Goal: Contribute content: Contribute content

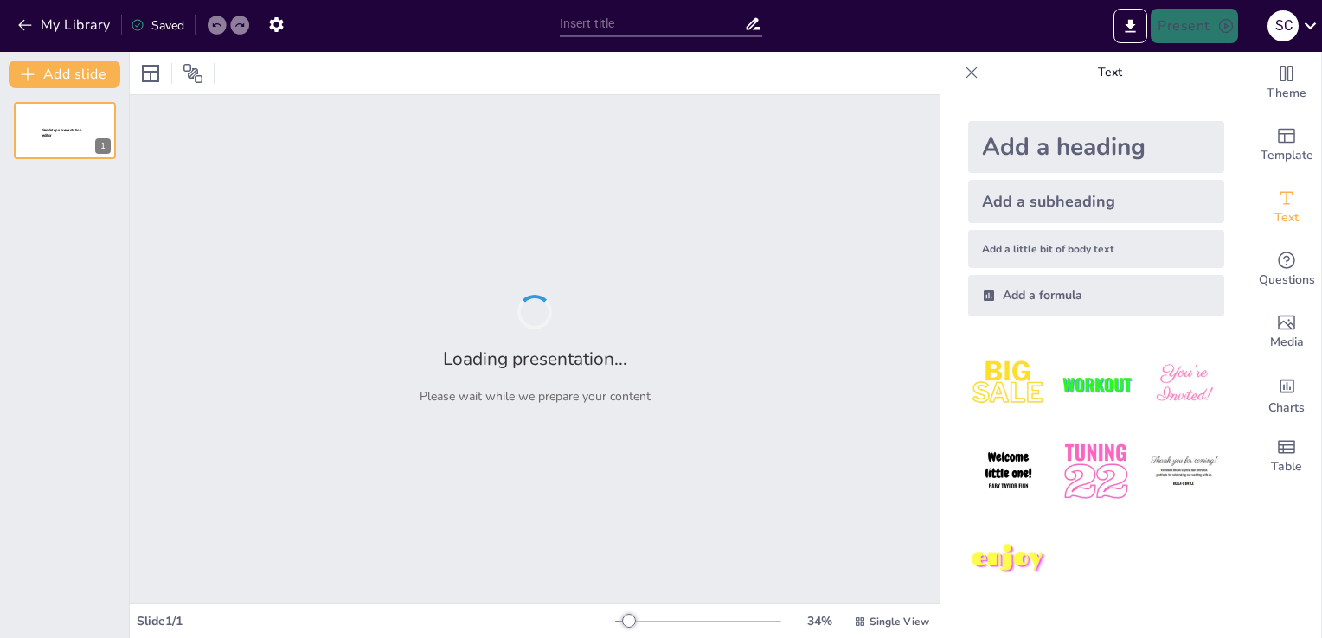
type input "La Segunda Semana de Gestación: Eventos Primarios y su Importancia"
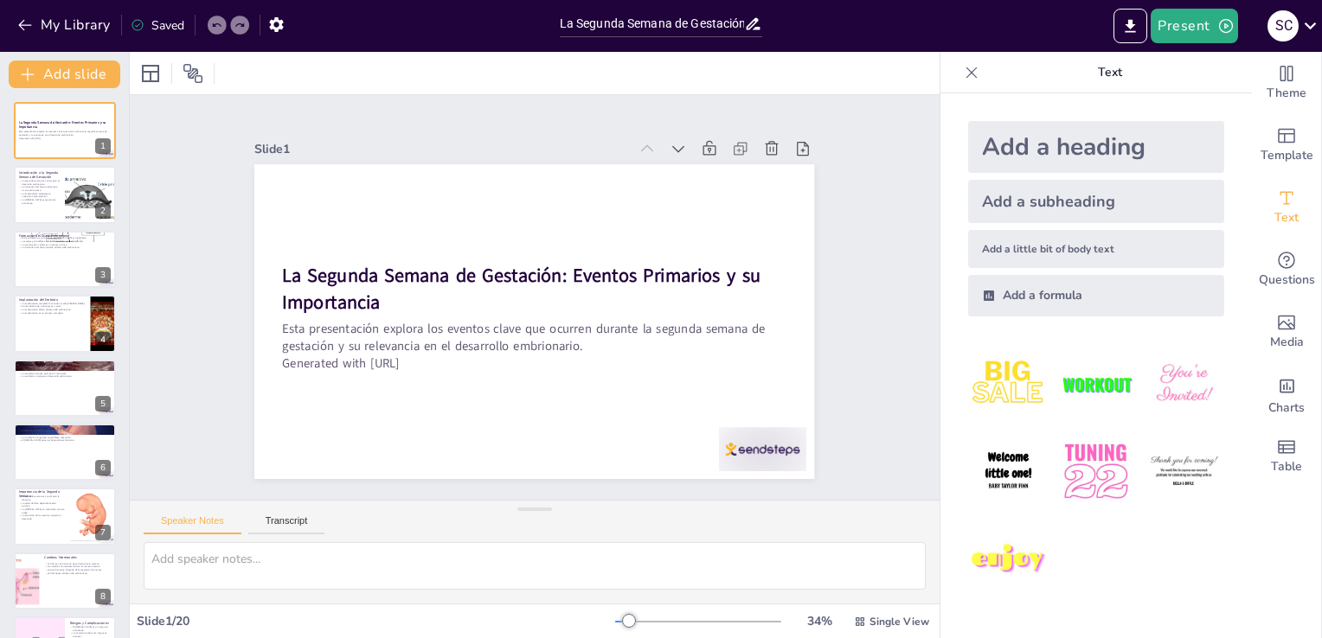
checkbox input "true"
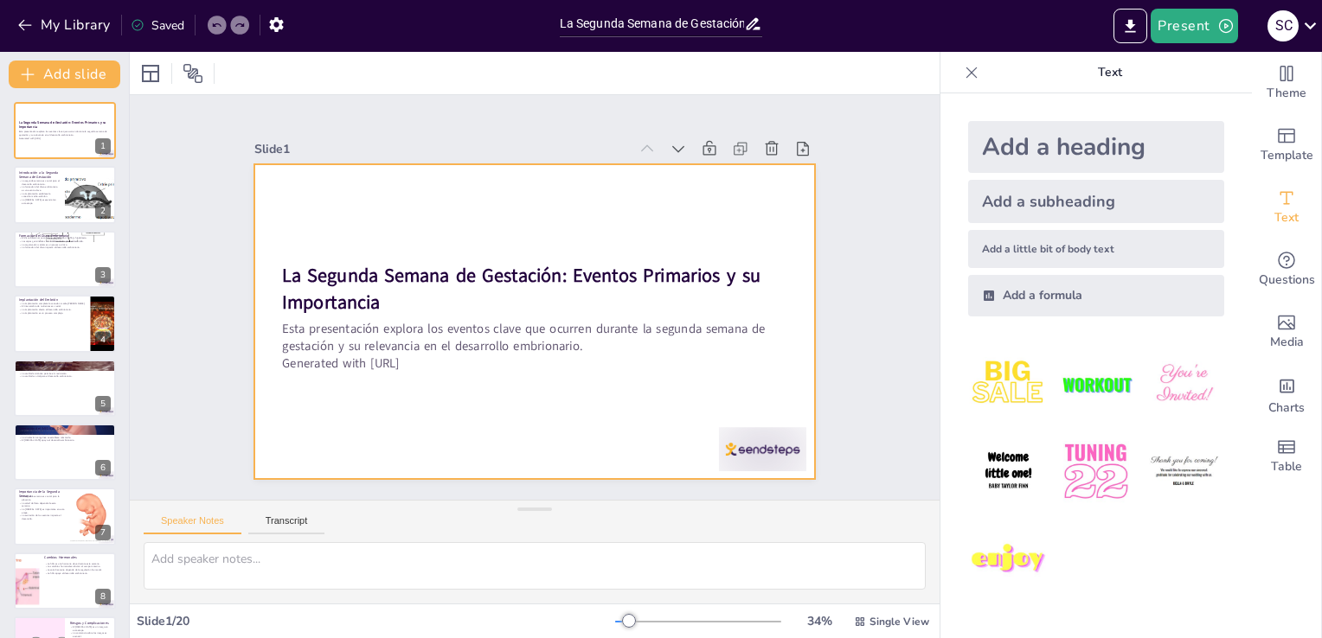
checkbox input "true"
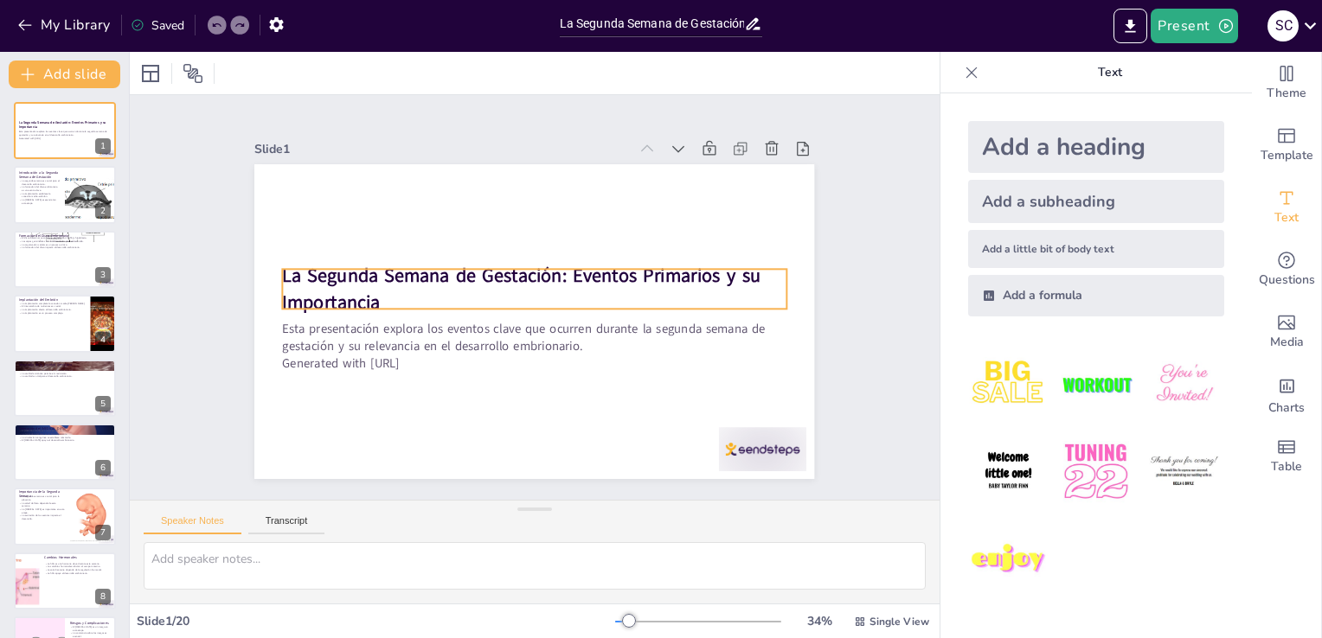
checkbox input "true"
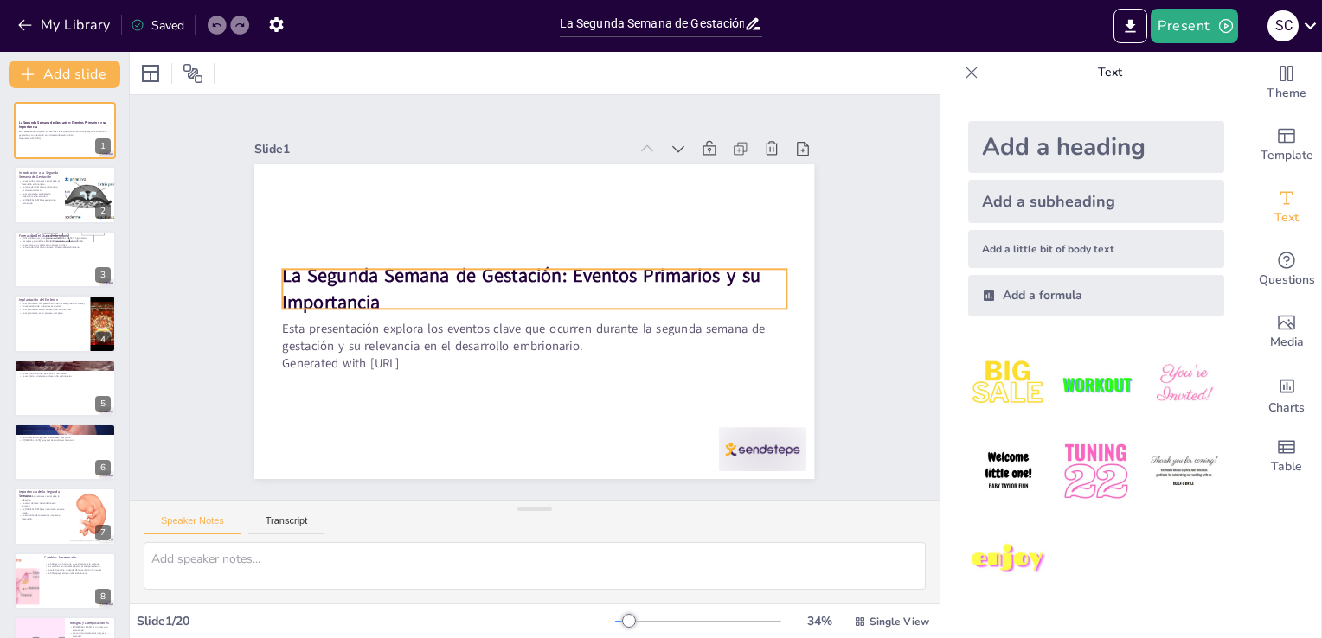
checkbox input "true"
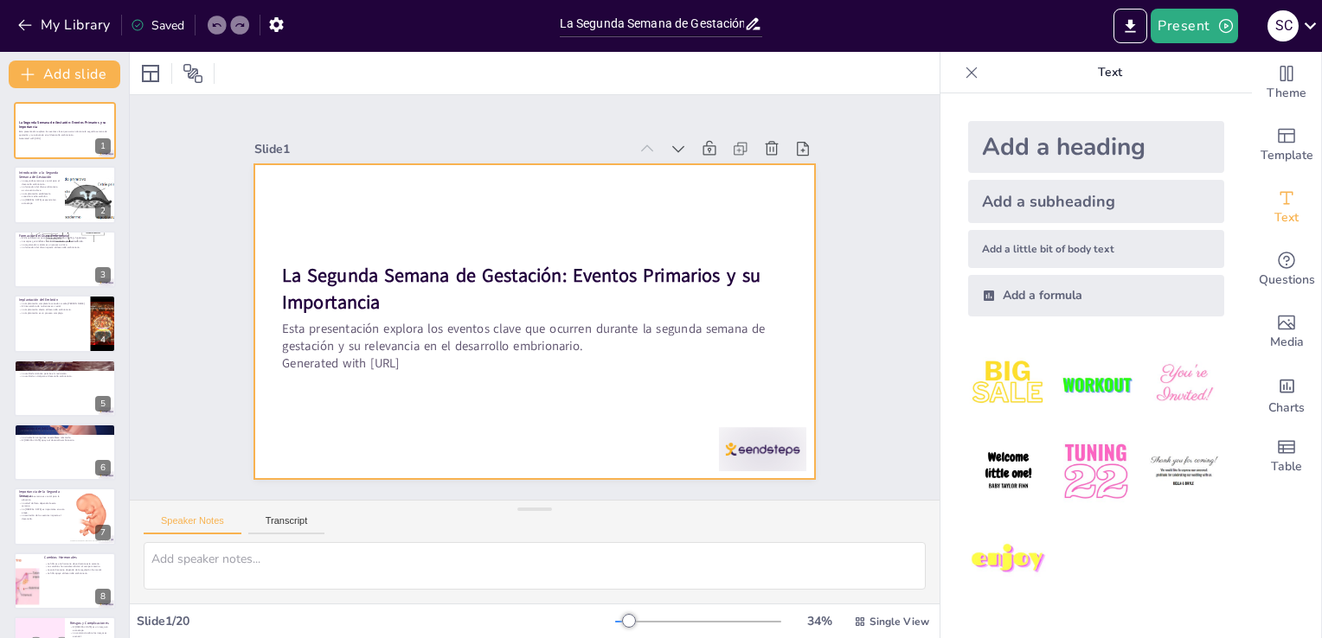
checkbox input "true"
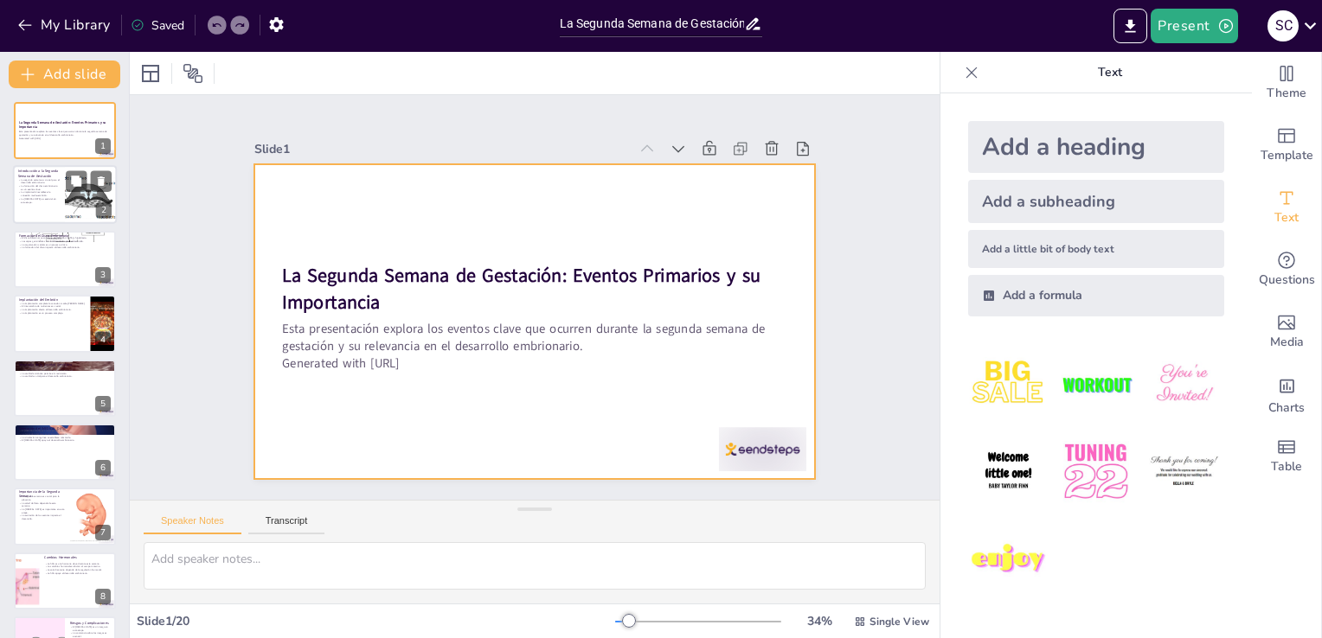
checkbox input "true"
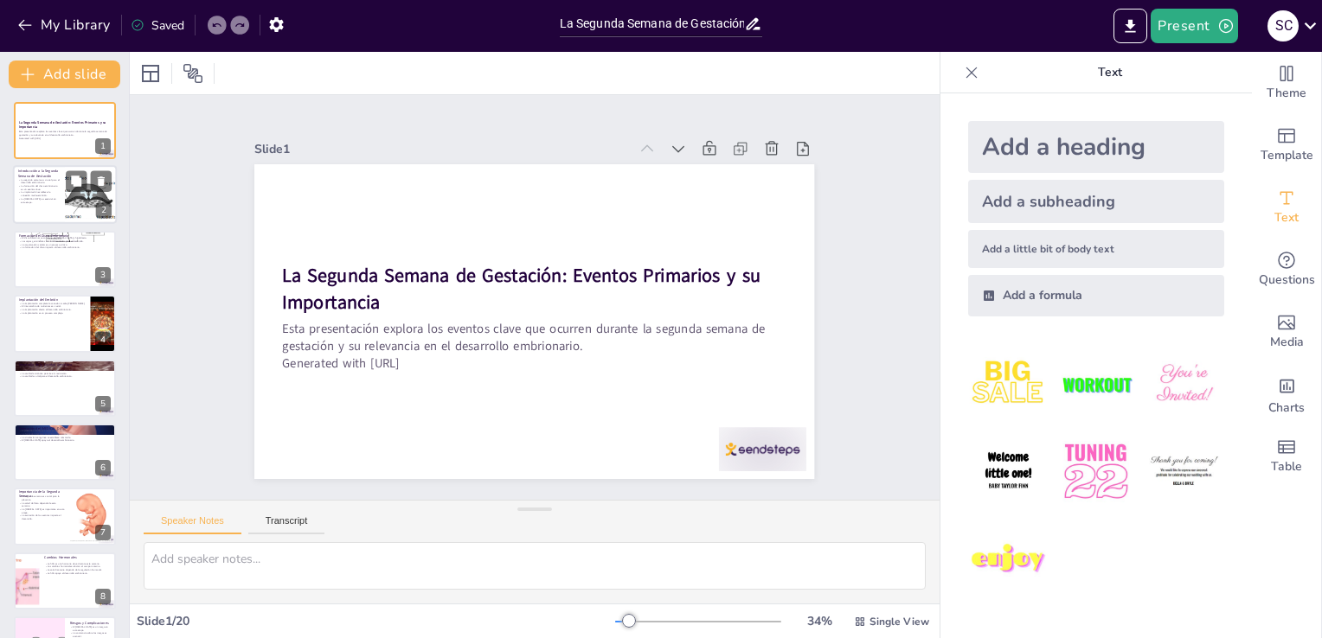
click at [83, 193] on div at bounding box center [90, 195] width 195 height 59
checkbox input "true"
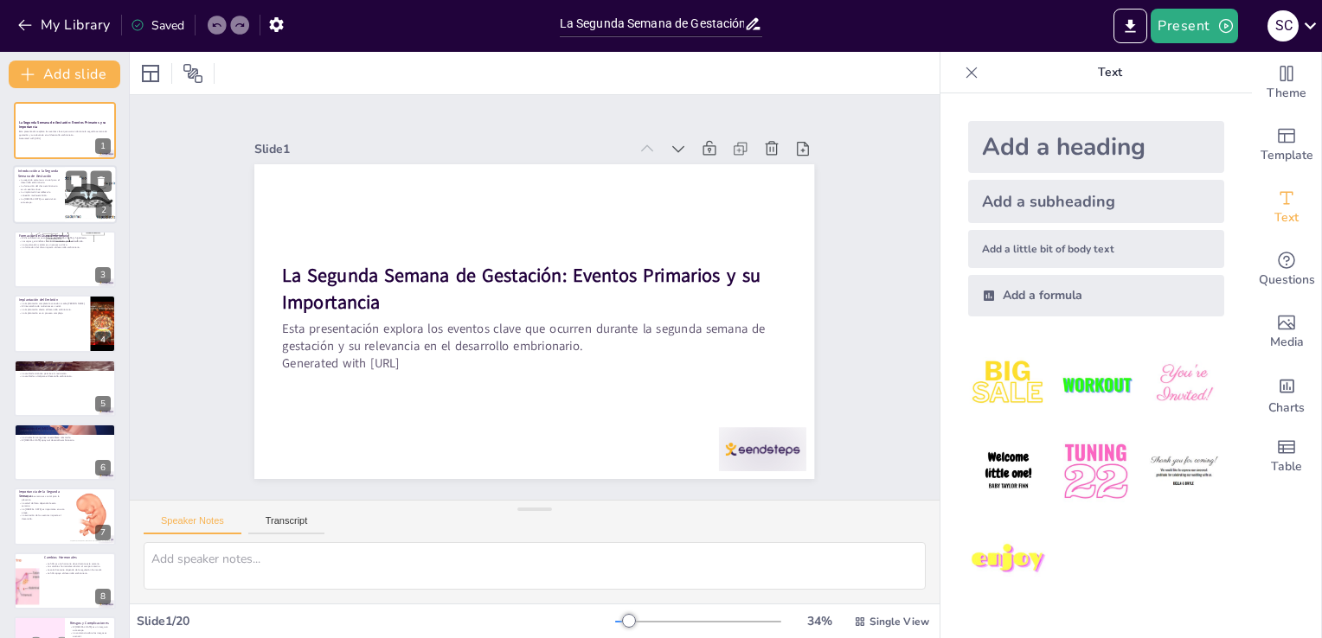
checkbox input "true"
type textarea "La segunda semana de gestación es un período de transformación para el embrión,…"
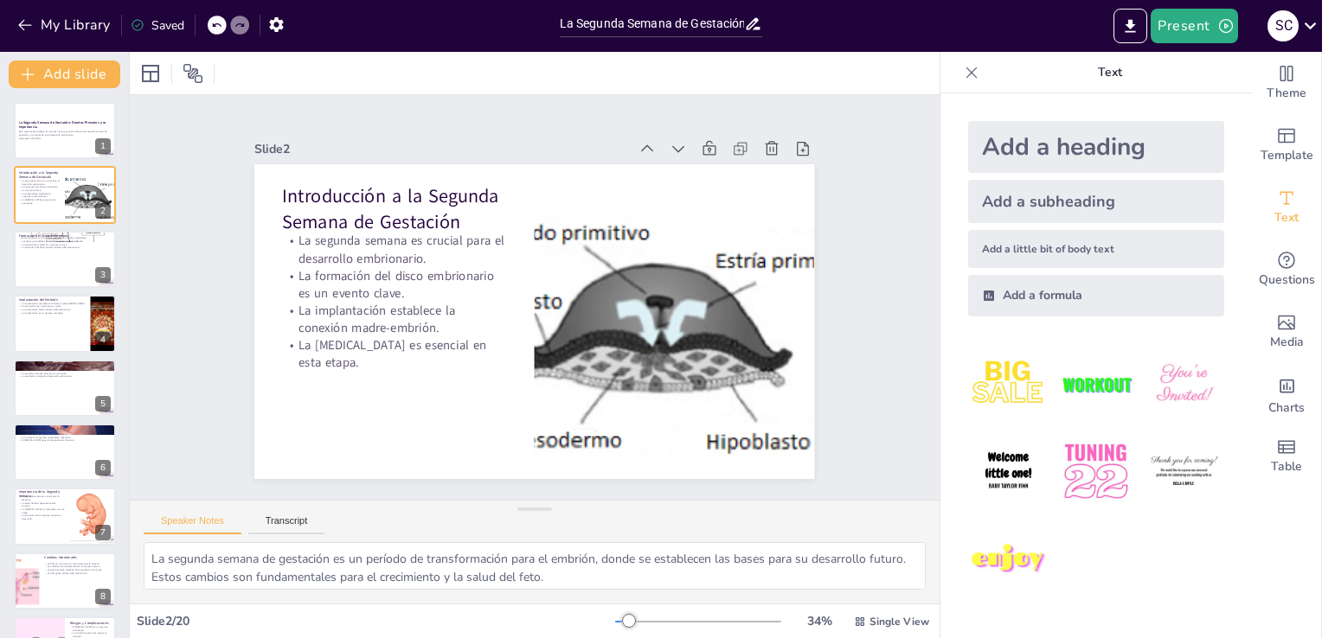
checkbox input "true"
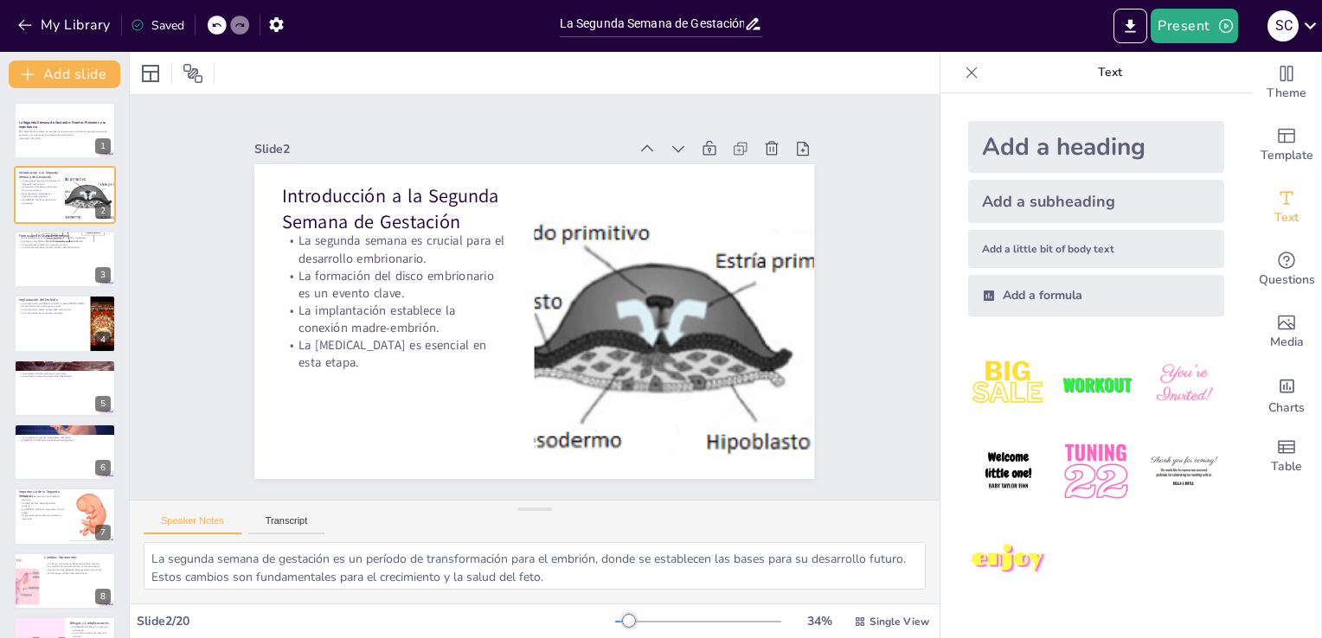
checkbox input "true"
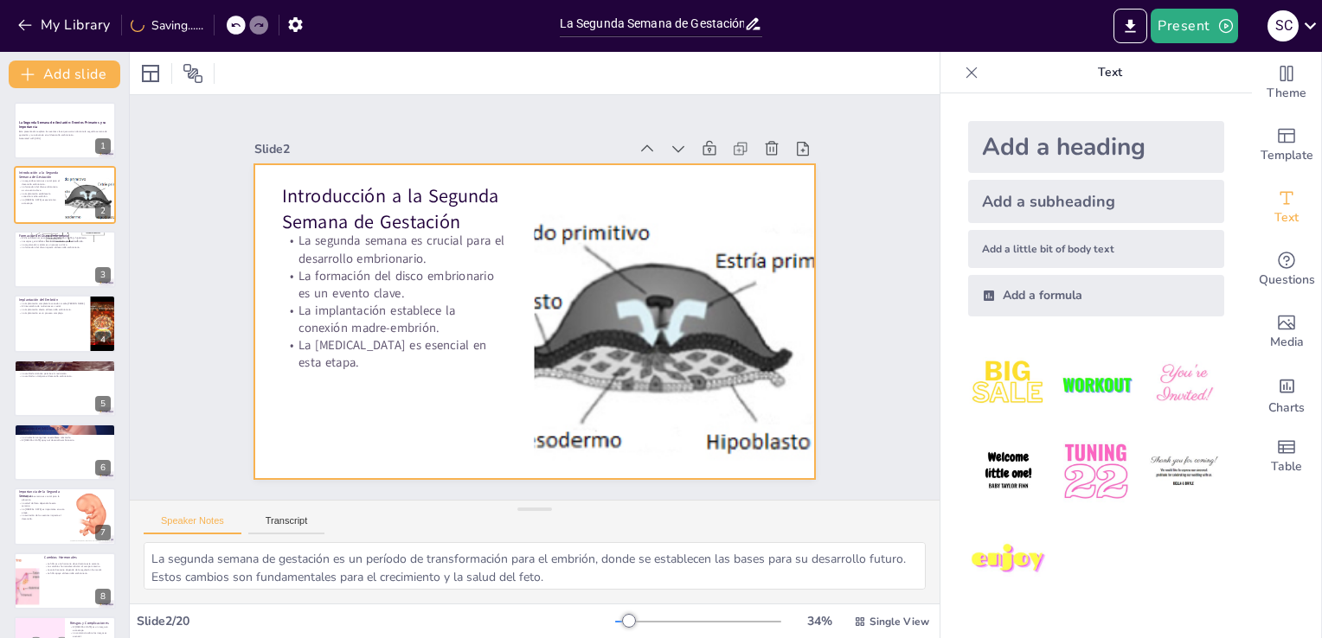
checkbox input "true"
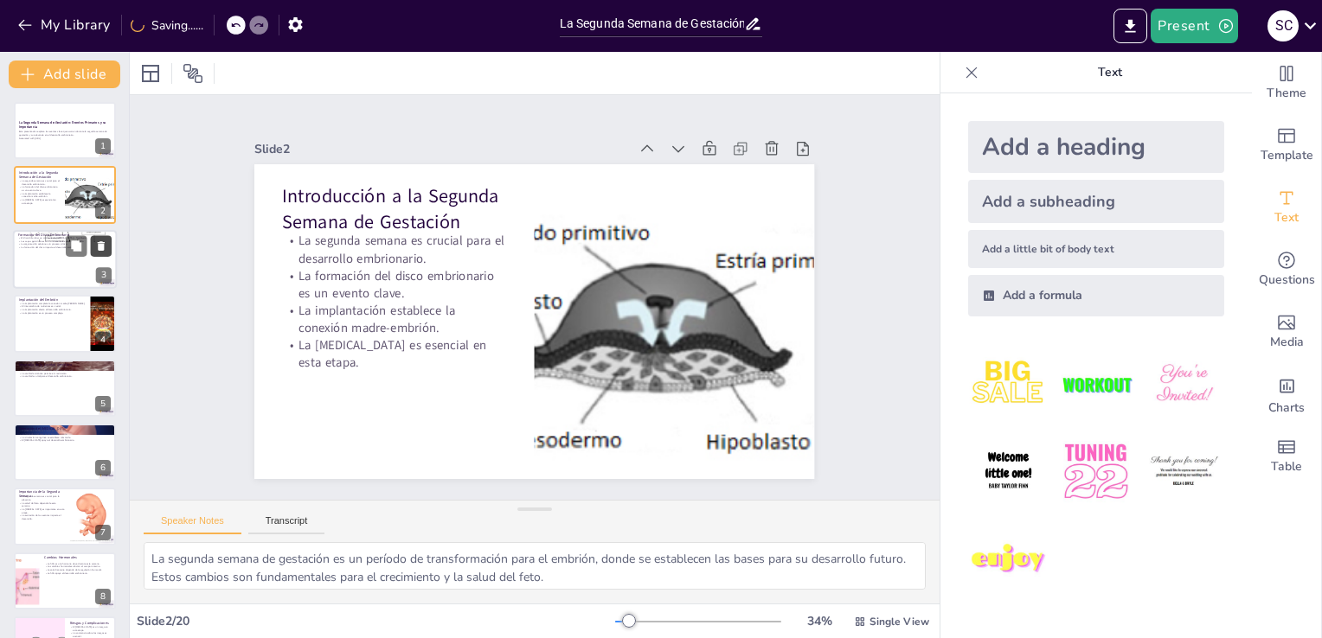
checkbox input "true"
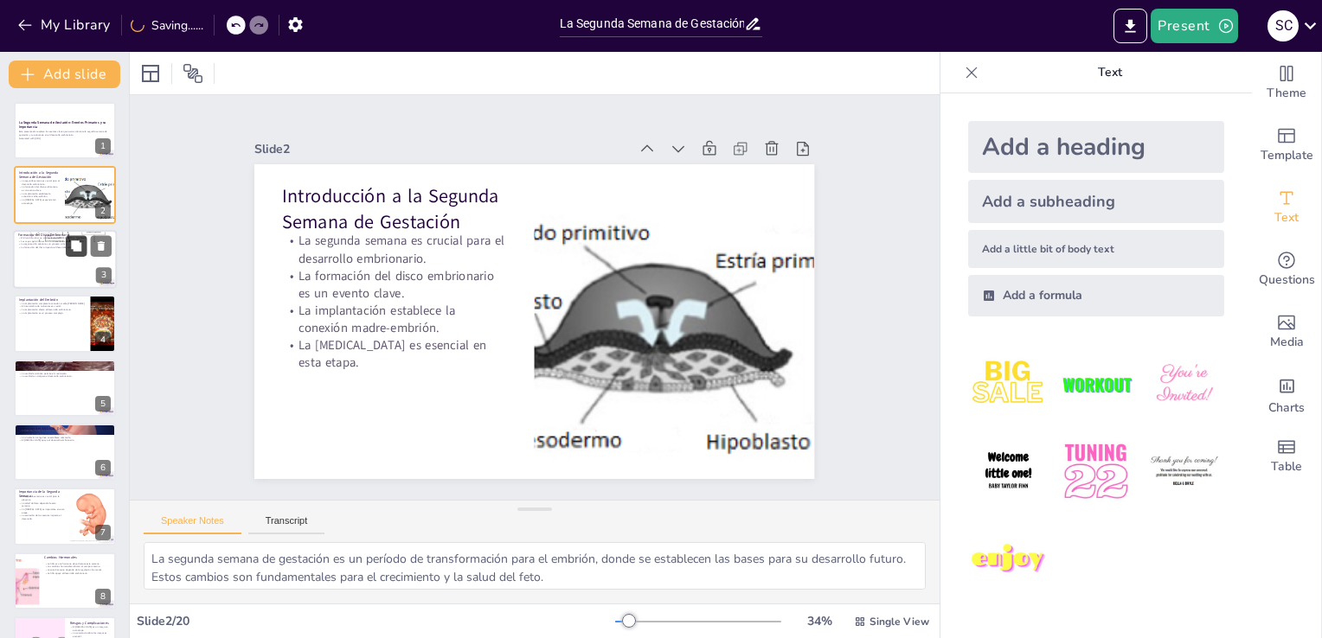
checkbox input "true"
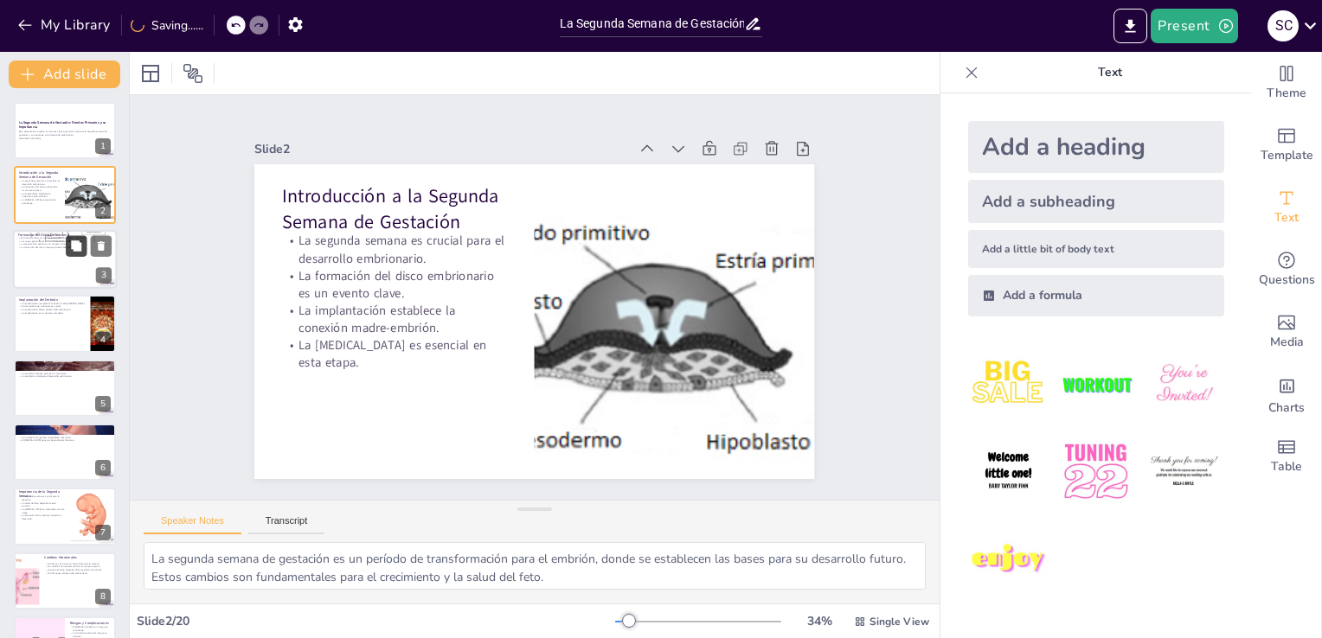
click at [73, 247] on icon at bounding box center [76, 245] width 10 height 10
type textarea "El disco bilaminar es una estructura esencial que se forma durante la segunda s…"
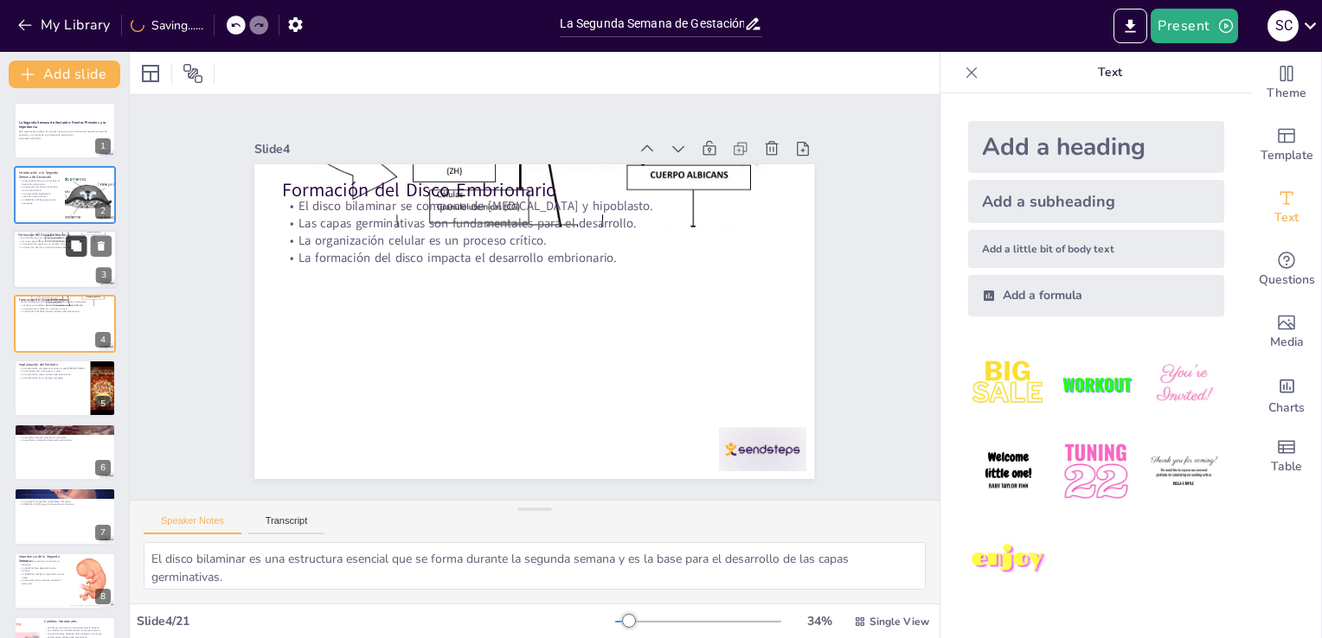
checkbox input "true"
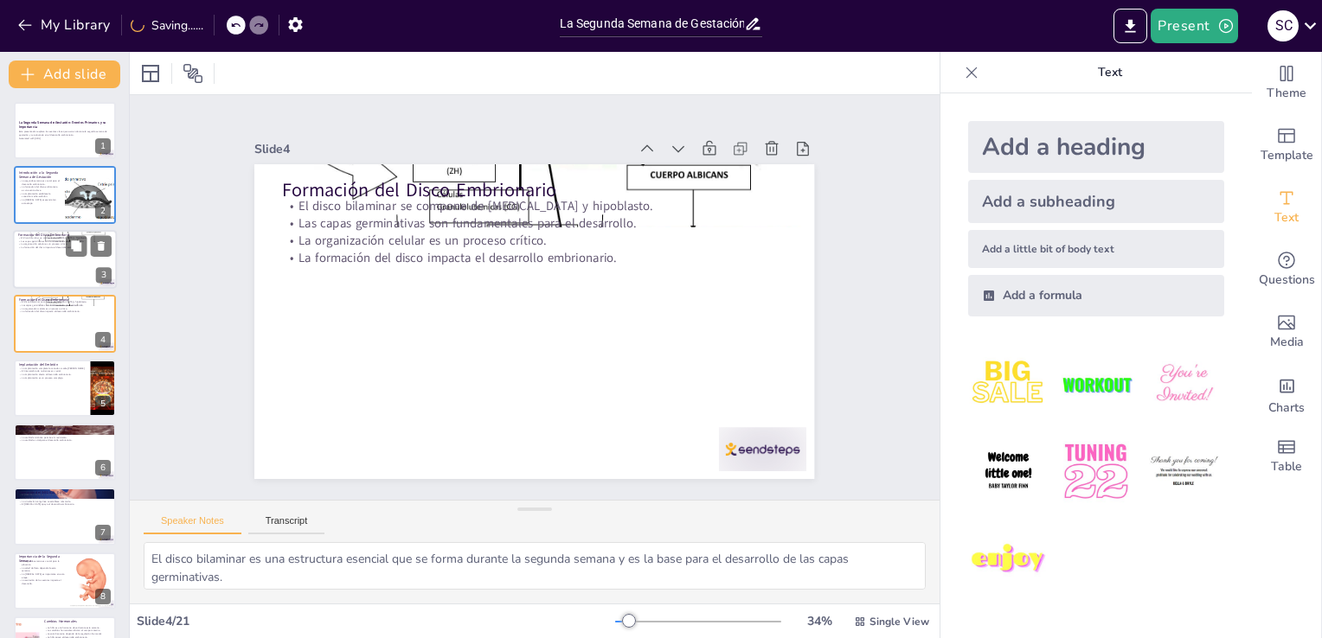
checkbox input "true"
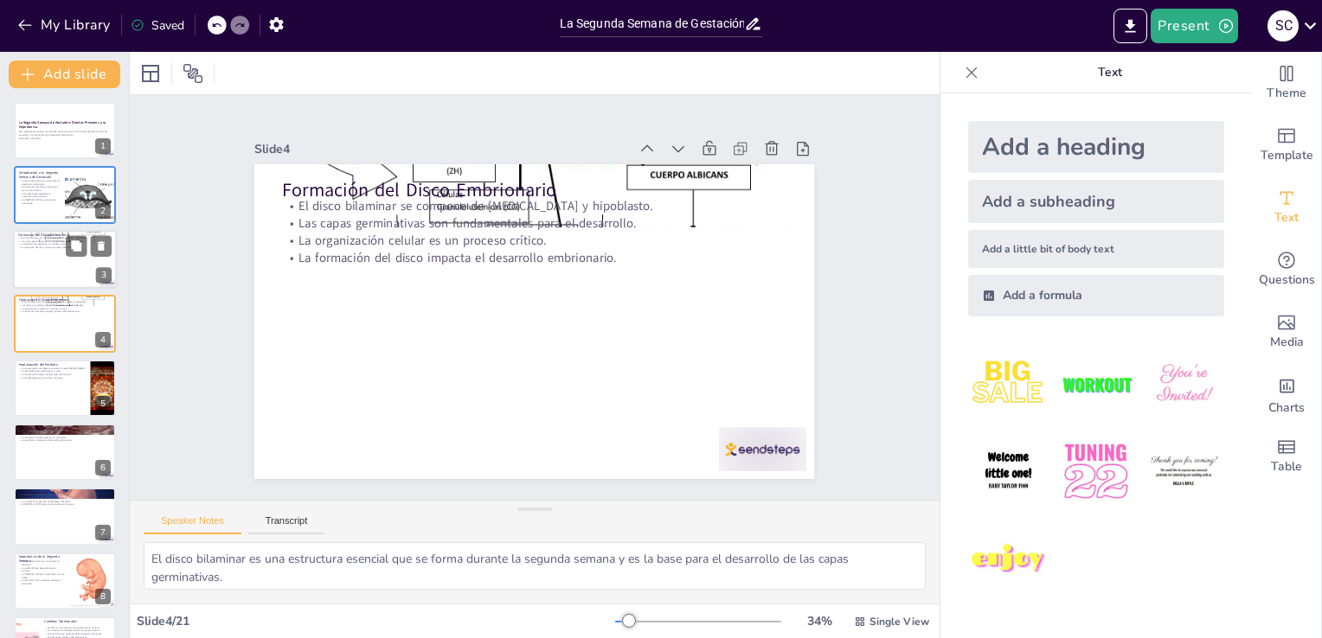
click at [41, 259] on div at bounding box center [65, 259] width 104 height 59
checkbox input "true"
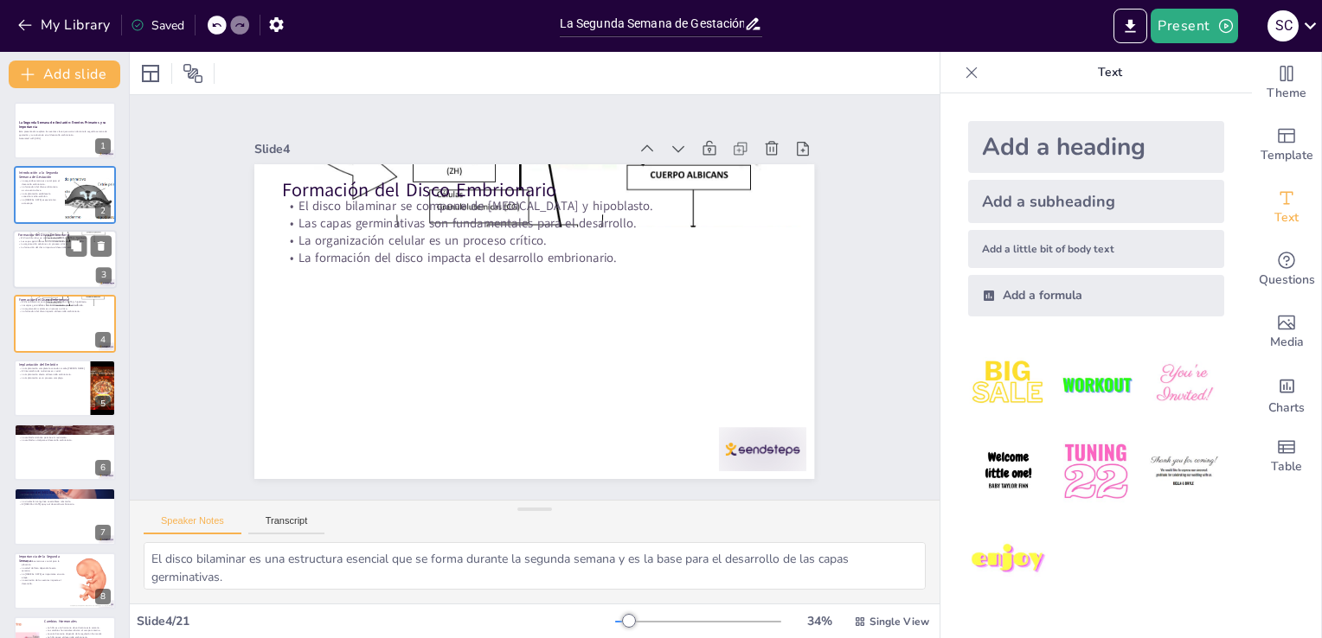
checkbox input "true"
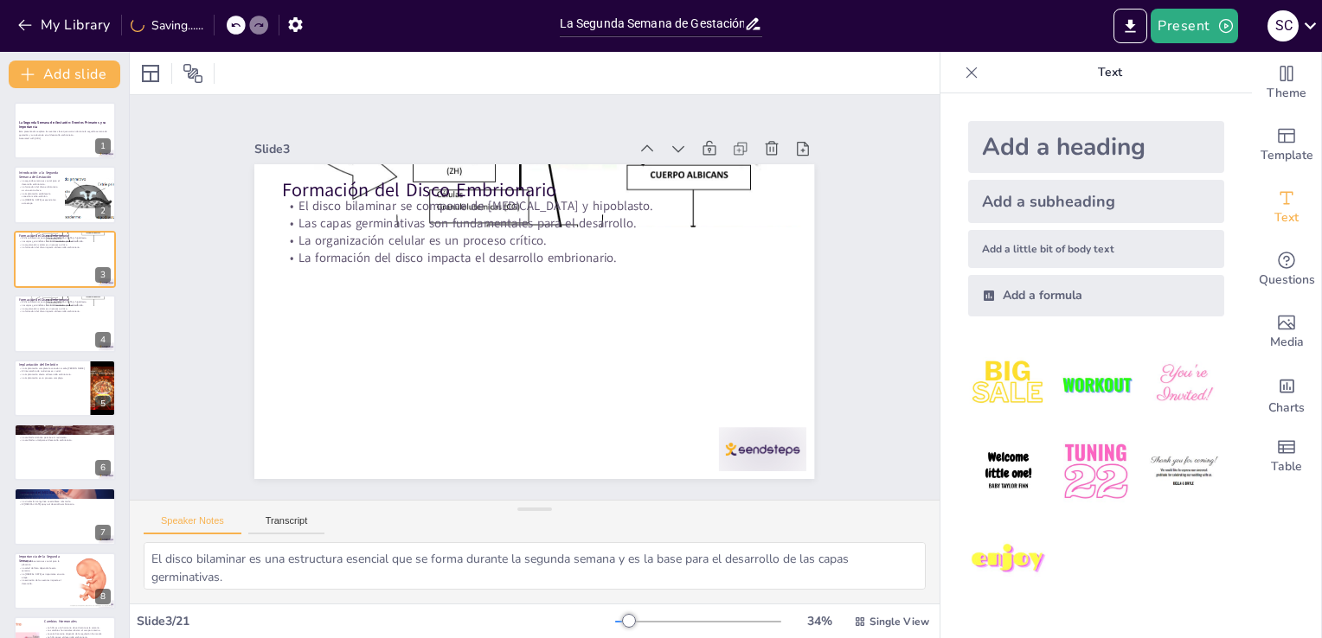
checkbox input "true"
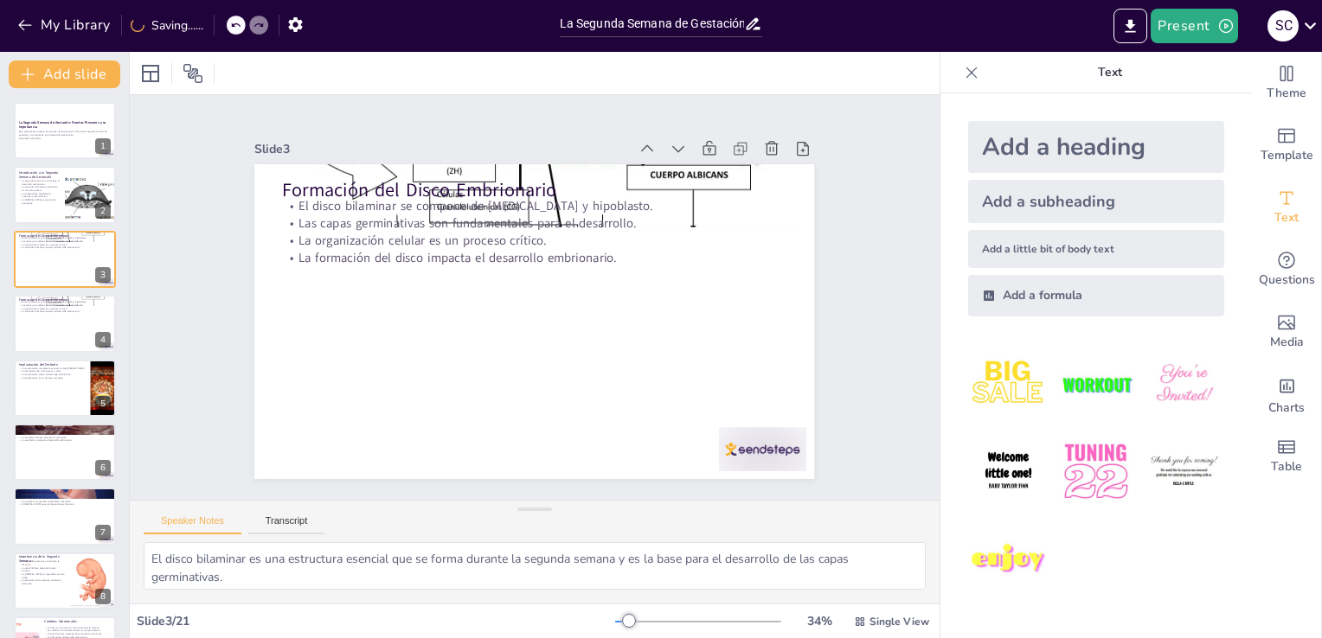
checkbox input "true"
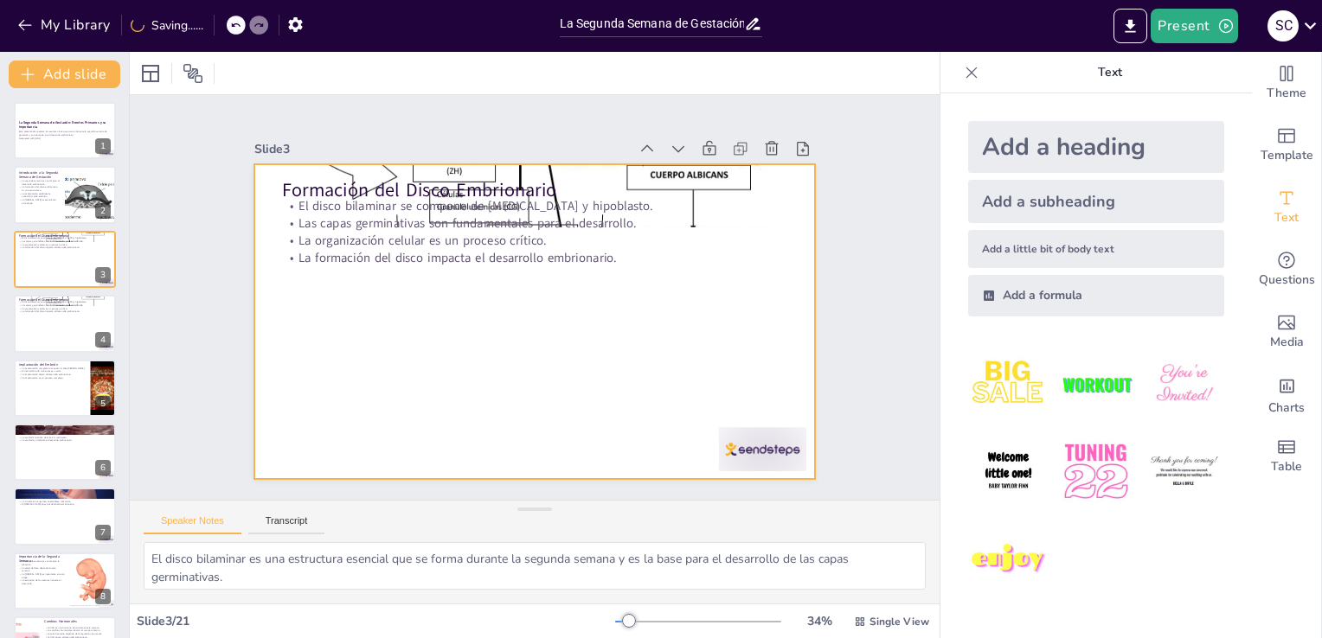
checkbox input "true"
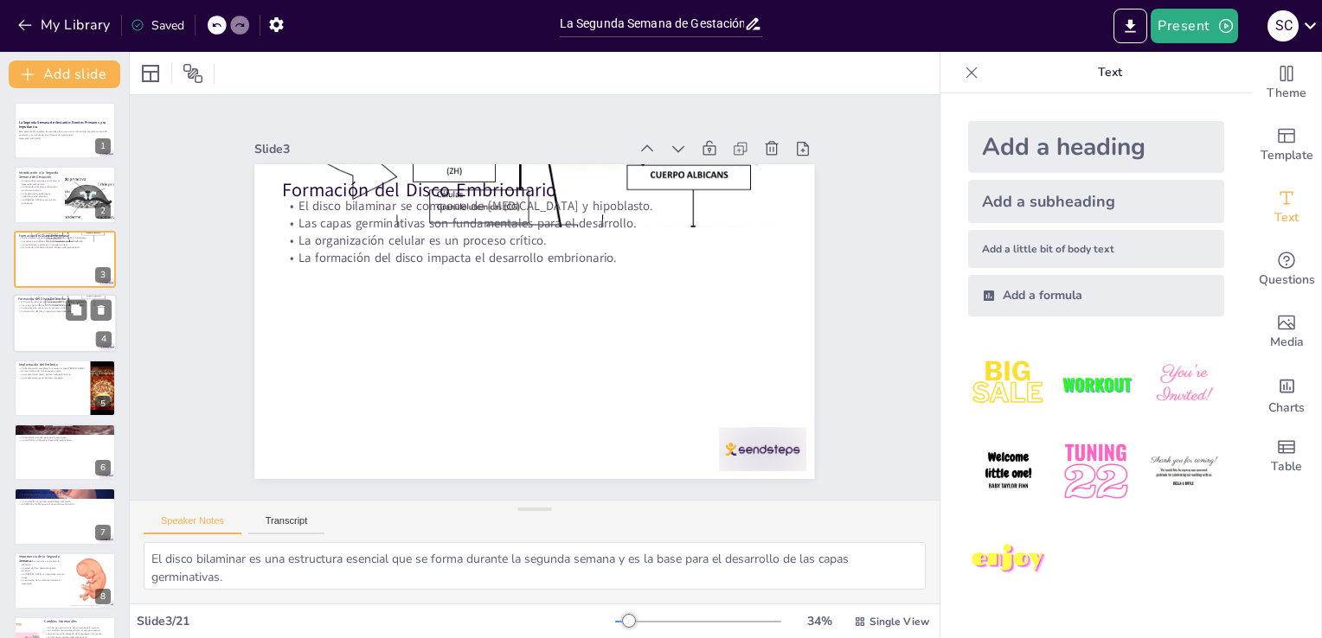
checkbox input "true"
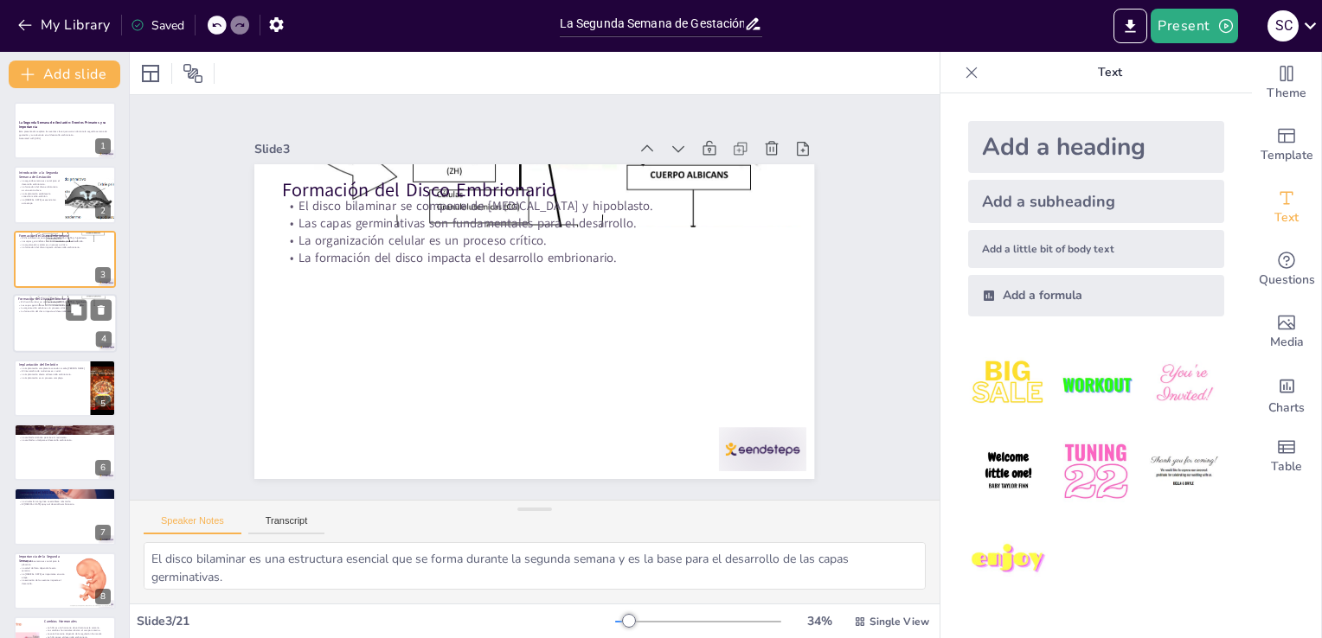
click at [57, 320] on div at bounding box center [65, 323] width 104 height 59
checkbox input "true"
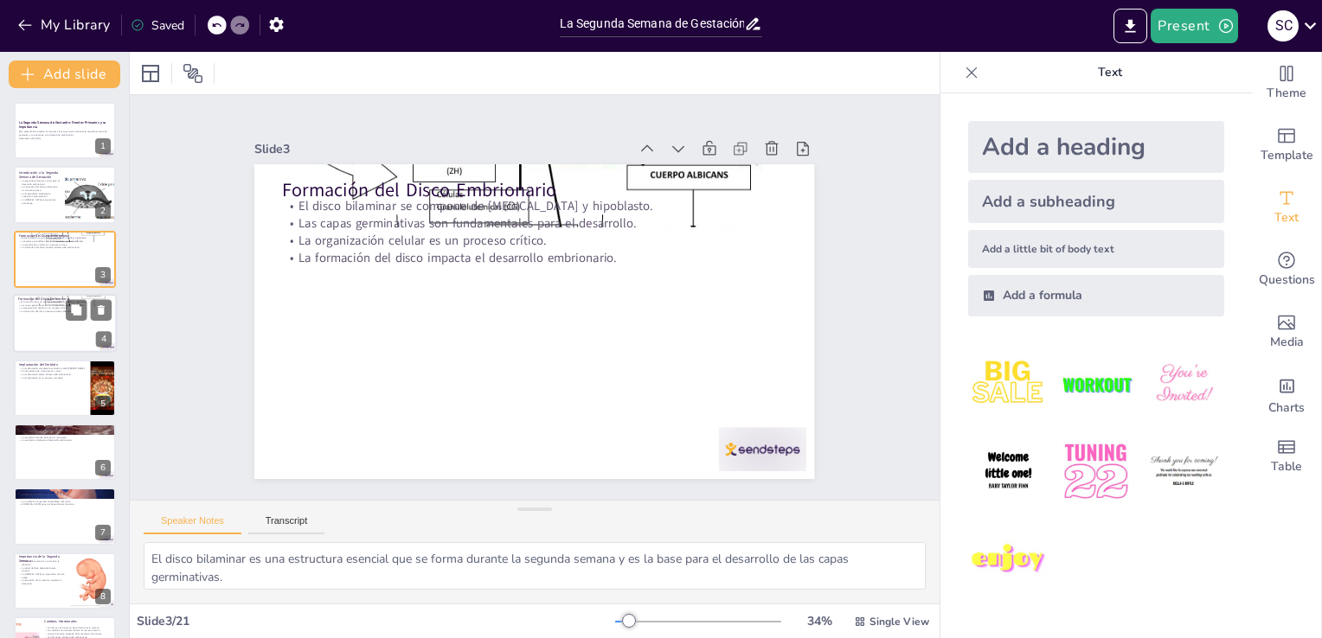
checkbox input "true"
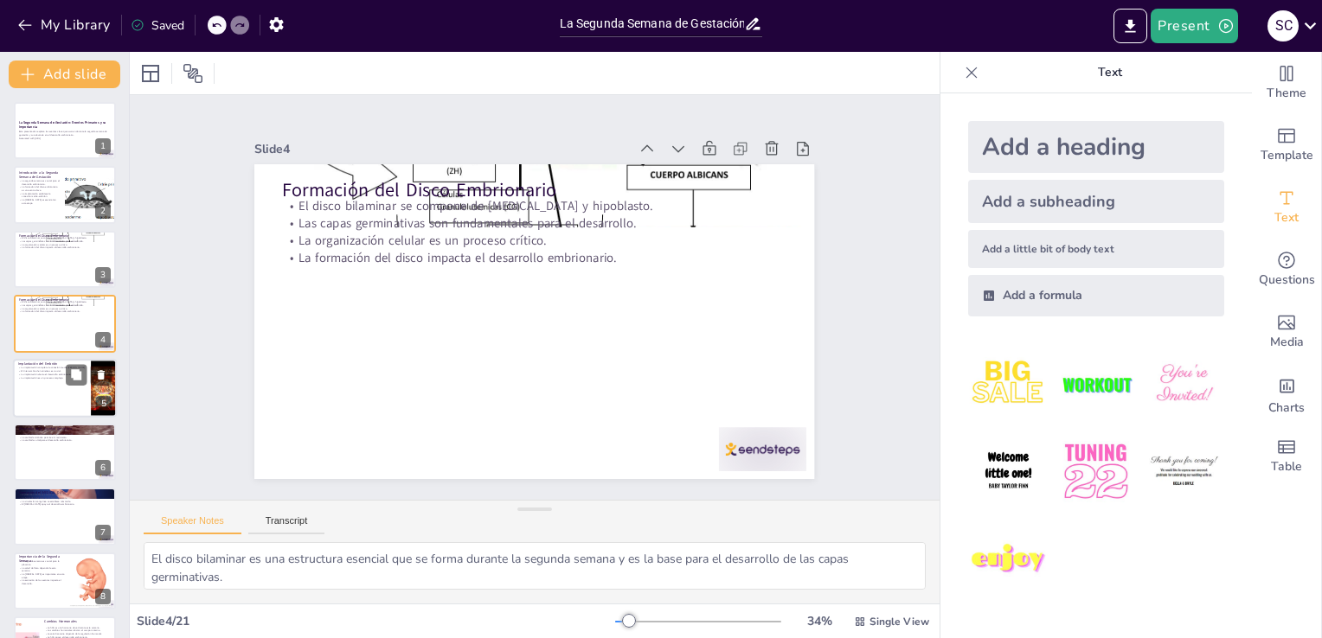
checkbox input "true"
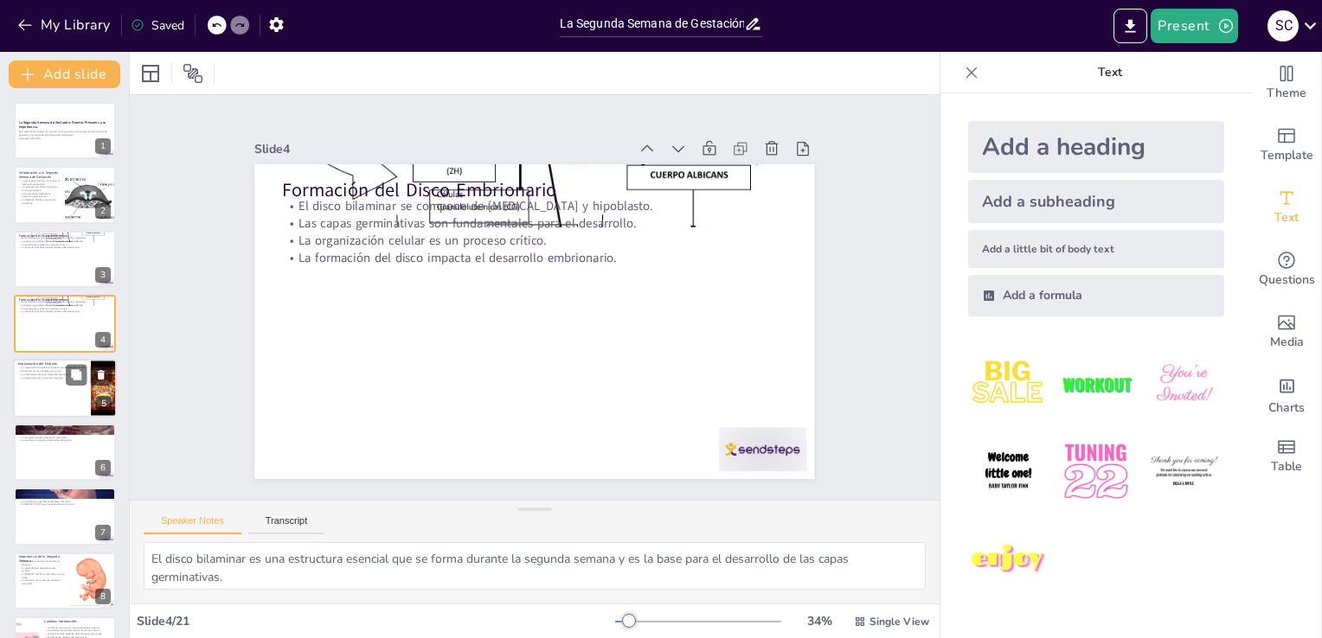
checkbox input "true"
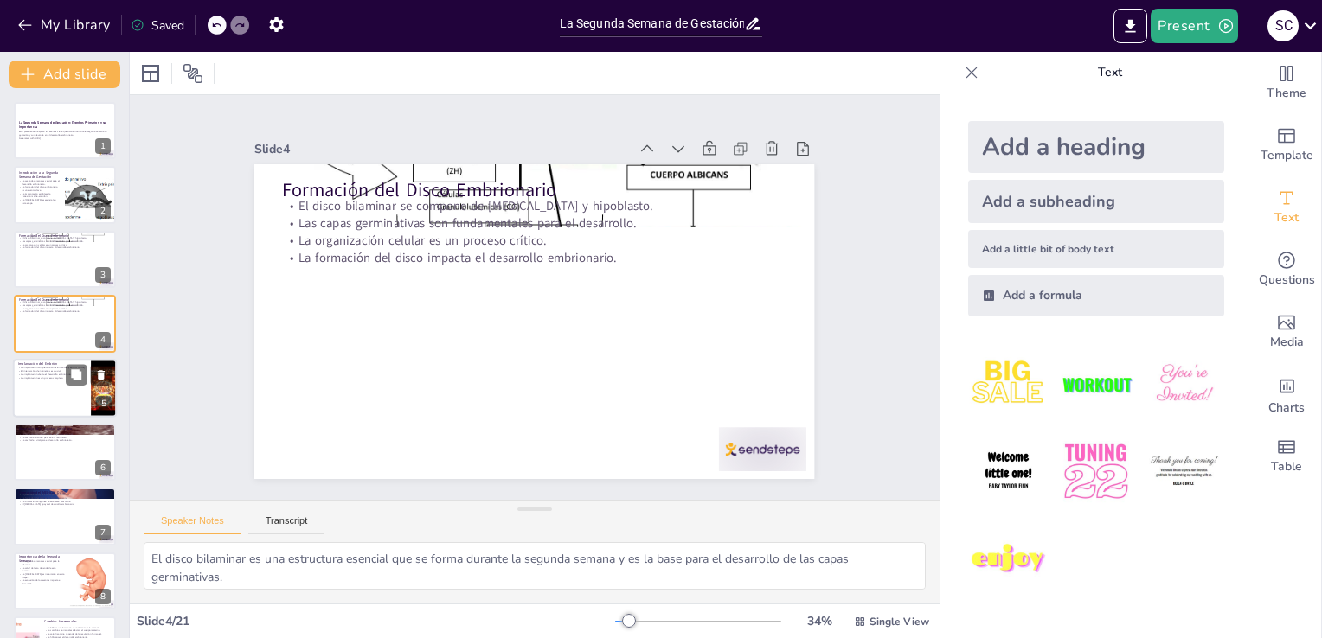
checkbox input "true"
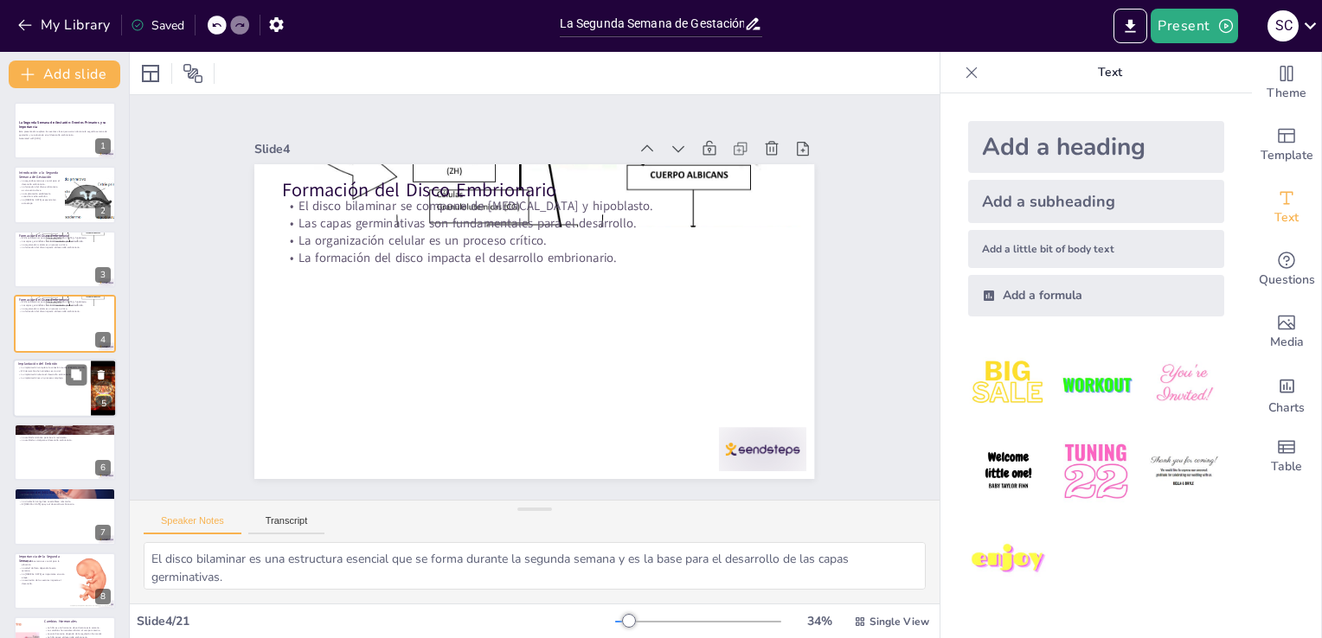
checkbox input "true"
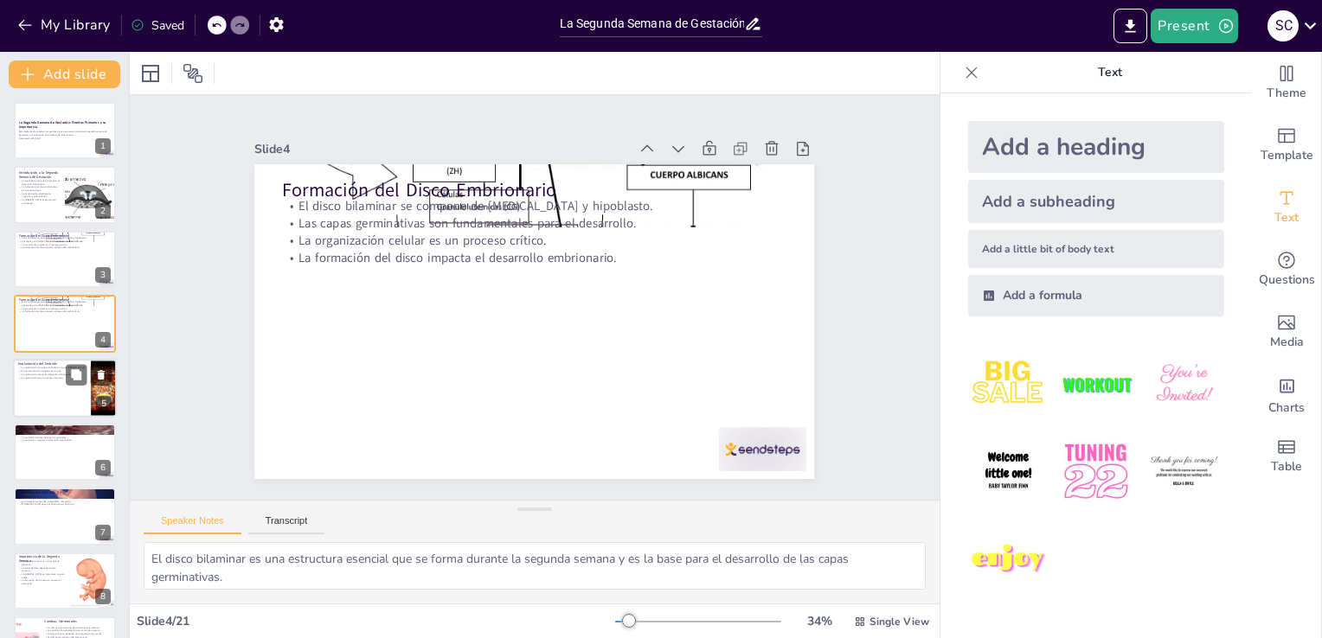
click at [48, 373] on p "La implantación afecta el desarrollo embrionario." at bounding box center [51, 374] width 67 height 3
type textarea "La conexión establecida durante la implantación es fundamental para el intercam…"
checkbox input "true"
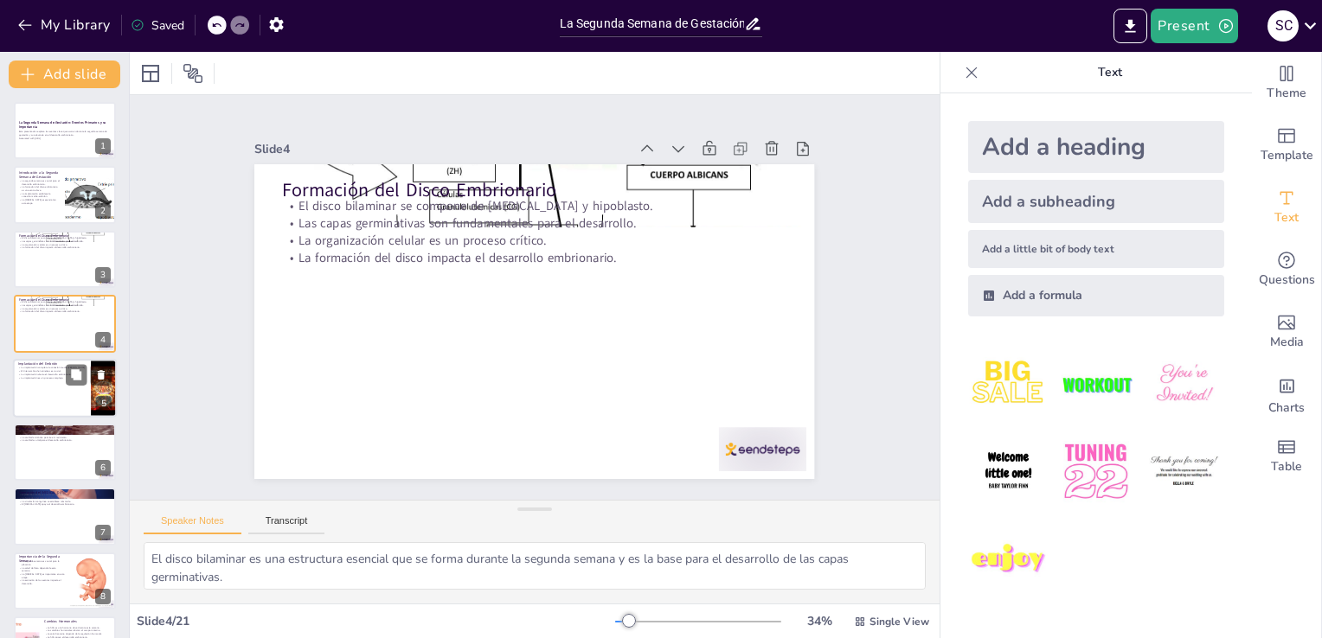
checkbox input "true"
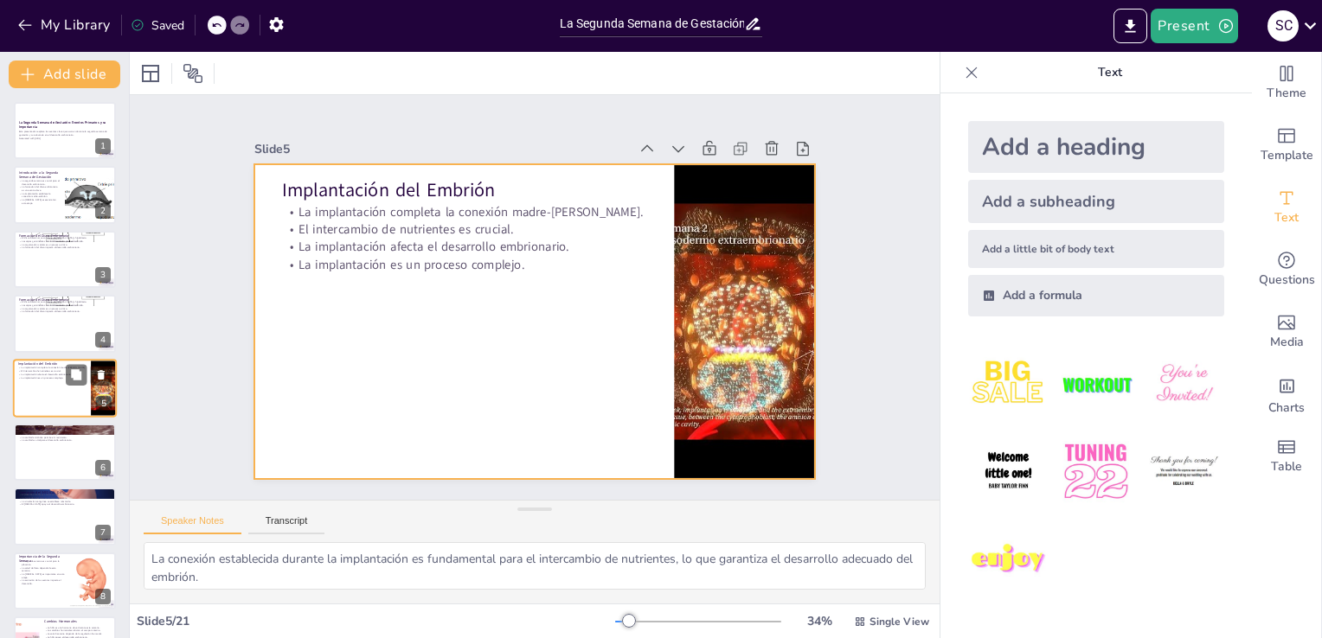
scroll to position [24, 0]
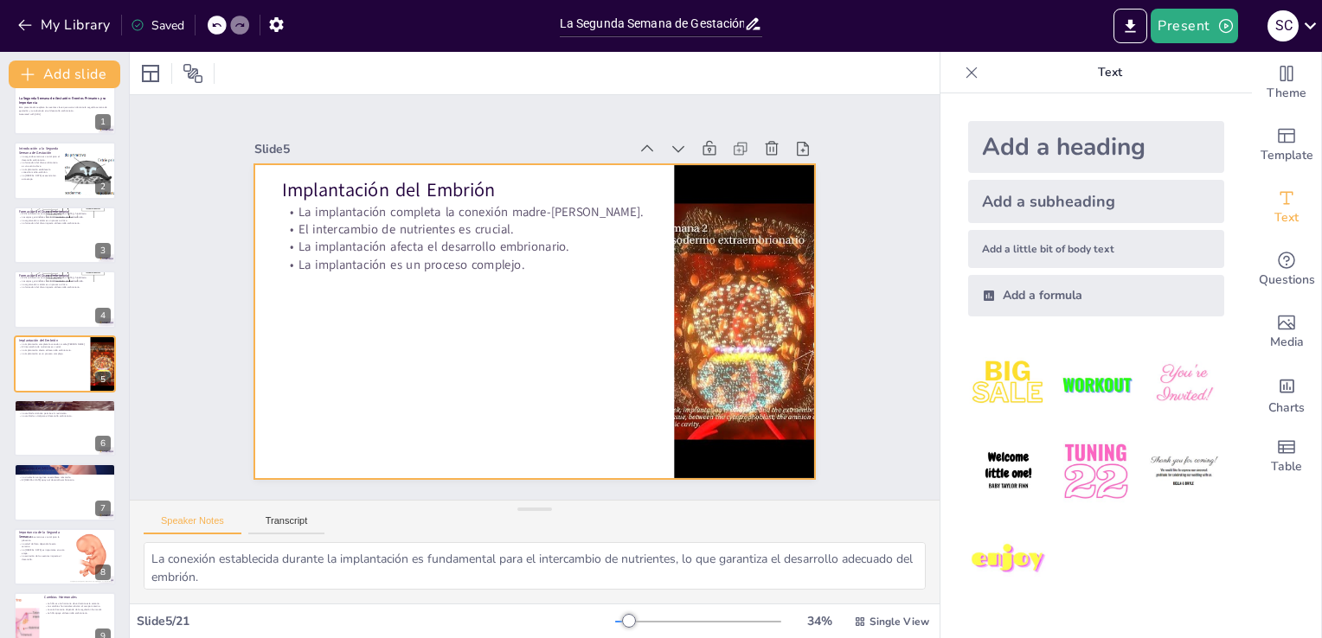
checkbox input "true"
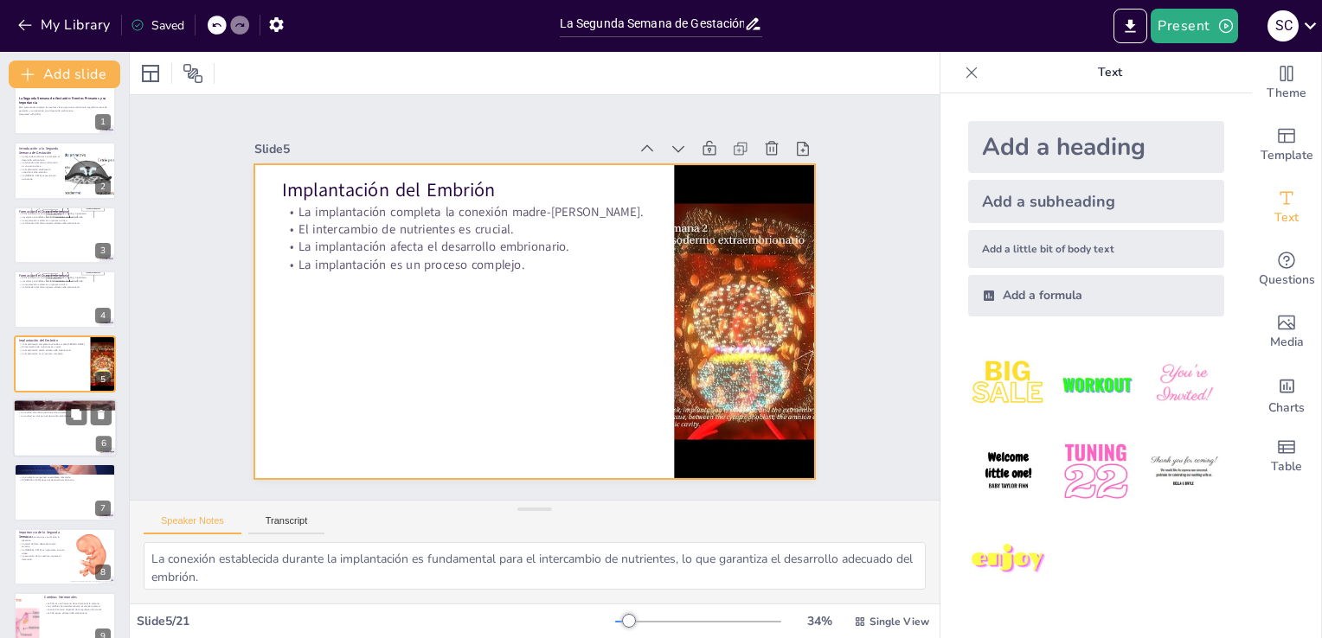
checkbox input "true"
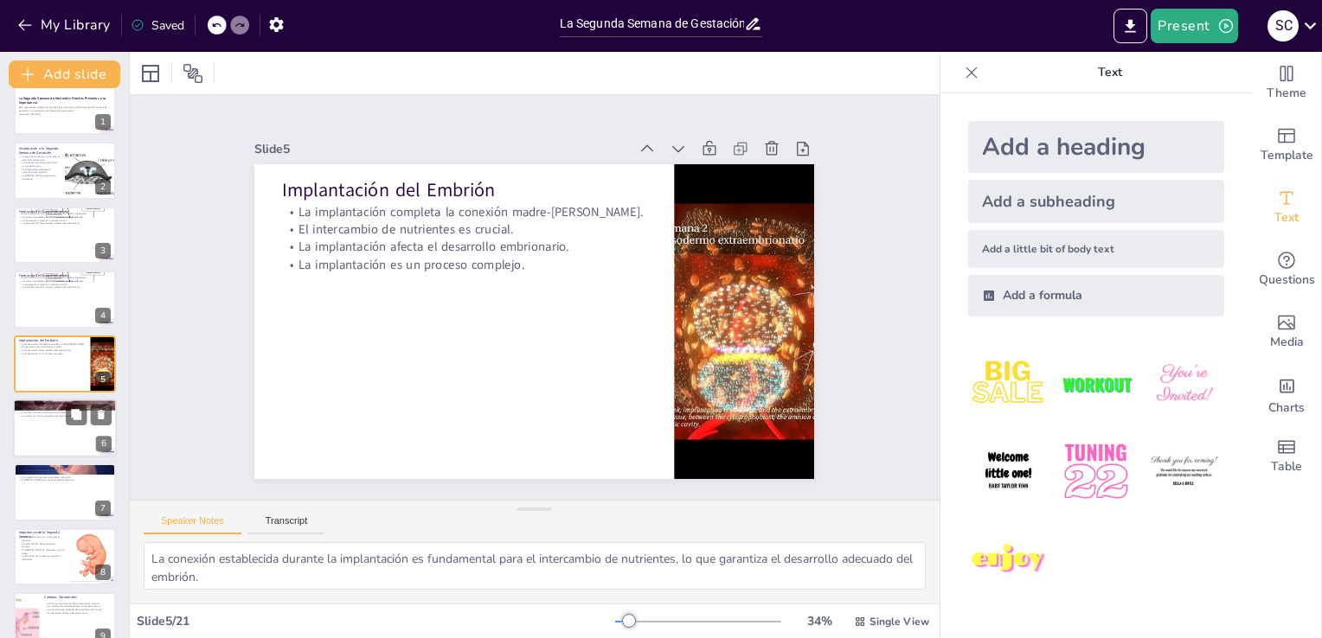
checkbox input "true"
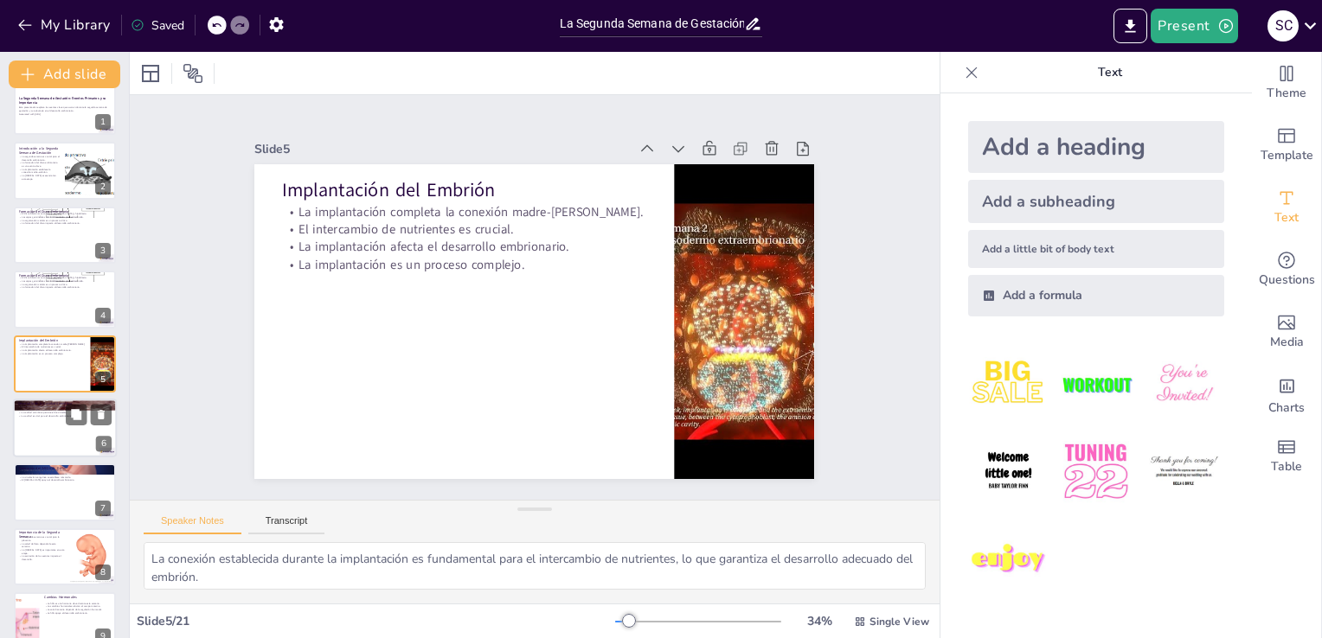
checkbox input "true"
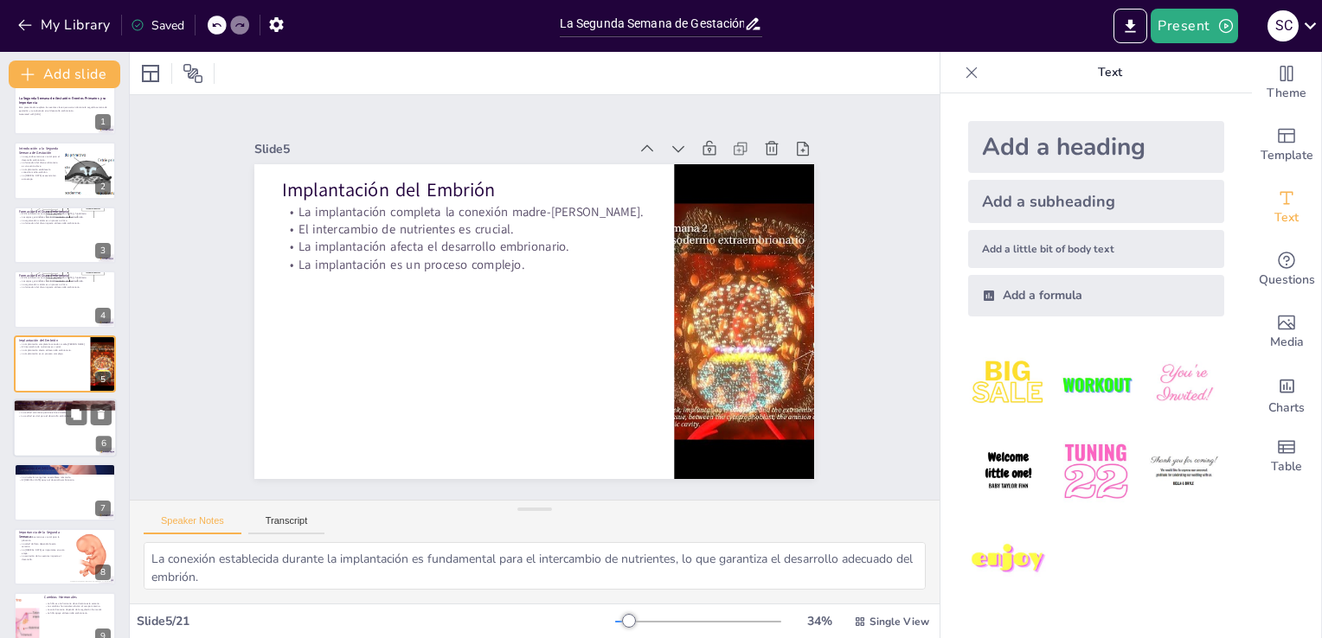
click at [44, 422] on div at bounding box center [65, 428] width 104 height 59
type textarea "La cavidad amniótica actúa como un amortiguador, protegiendo al embrión de posi…"
checkbox input "true"
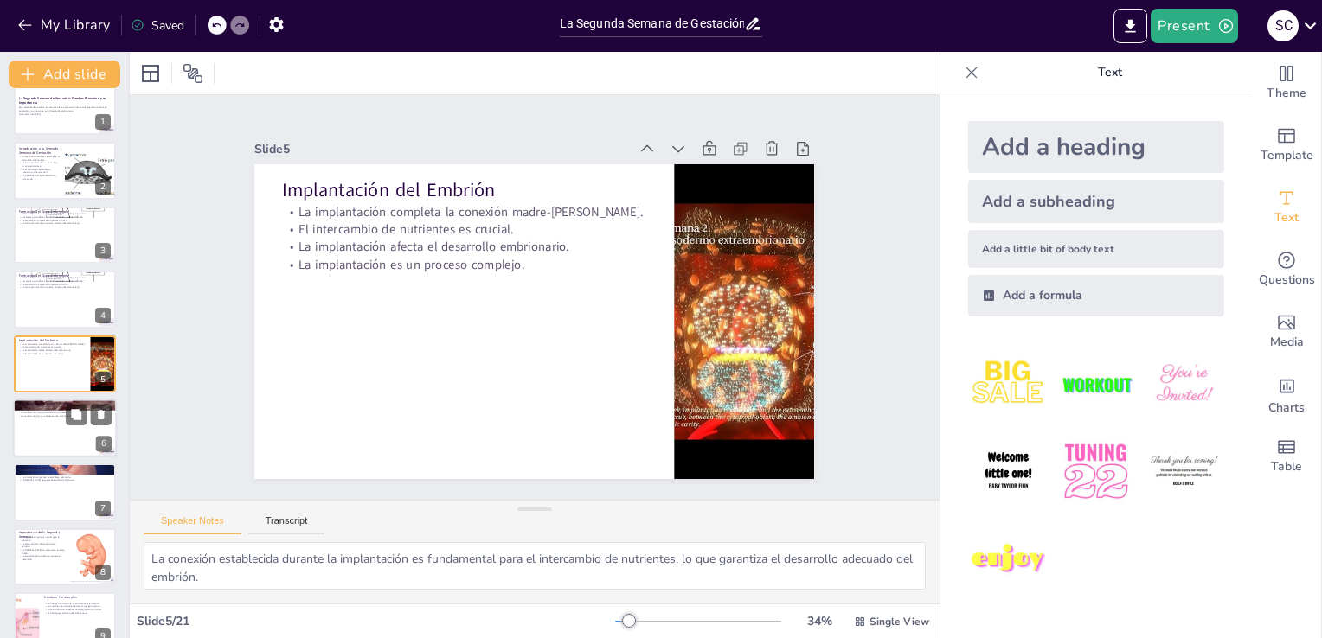
checkbox input "true"
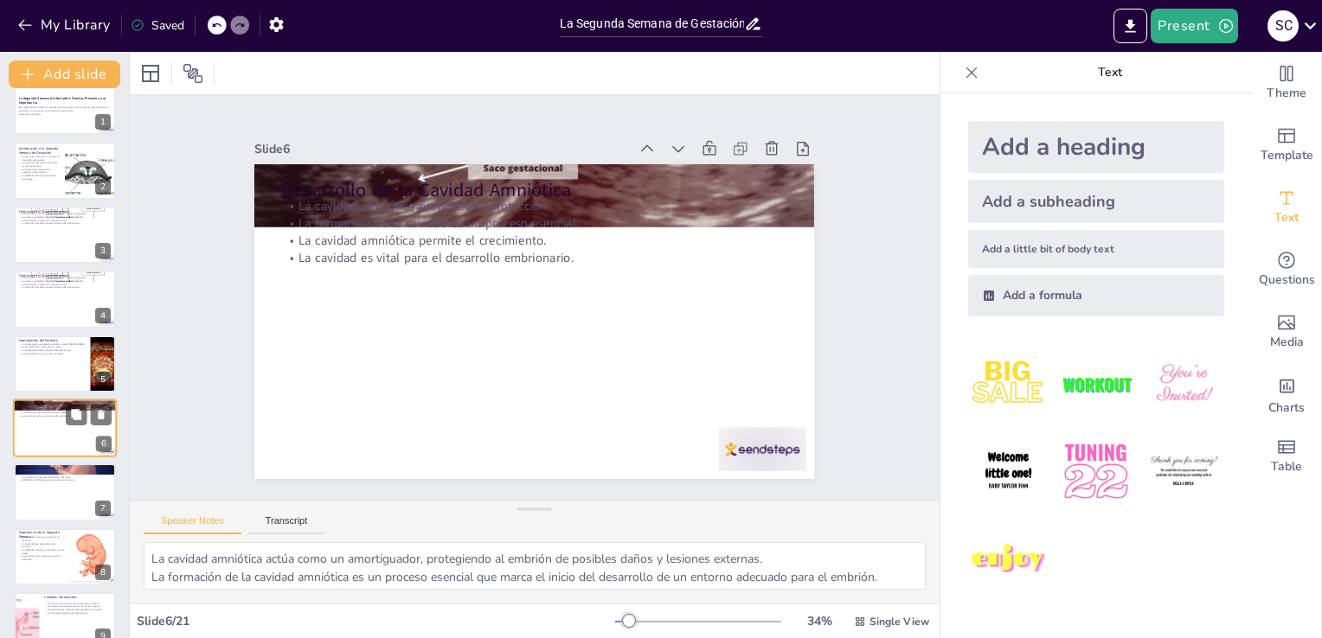
scroll to position [89, 0]
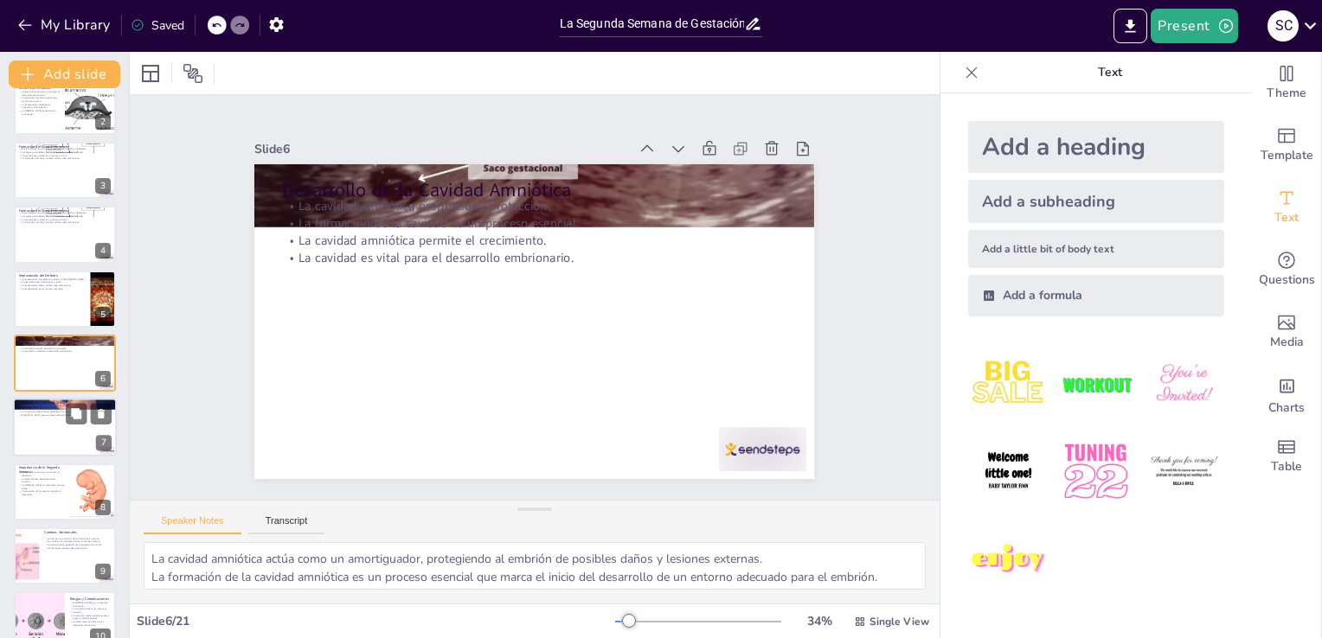
click at [49, 441] on div at bounding box center [65, 428] width 104 height 59
type textarea "El [MEDICAL_DATA] proporciona nutrientes esenciales al embrión en desarrollo, l…"
checkbox input "true"
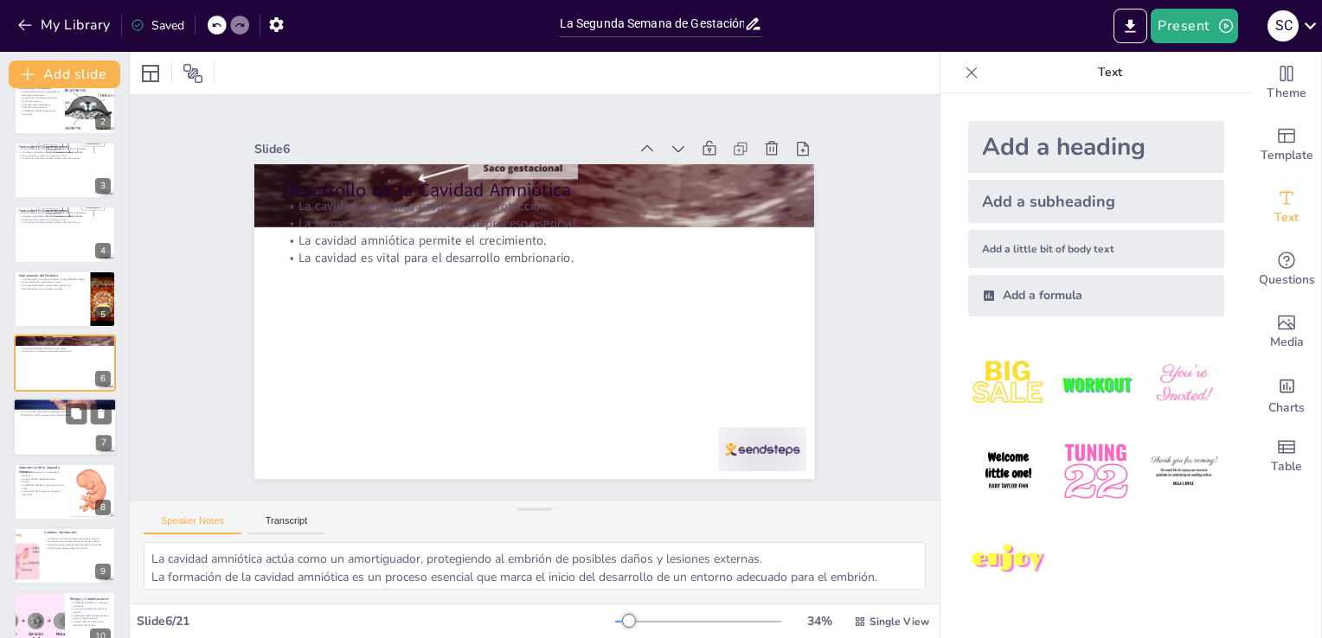
checkbox input "true"
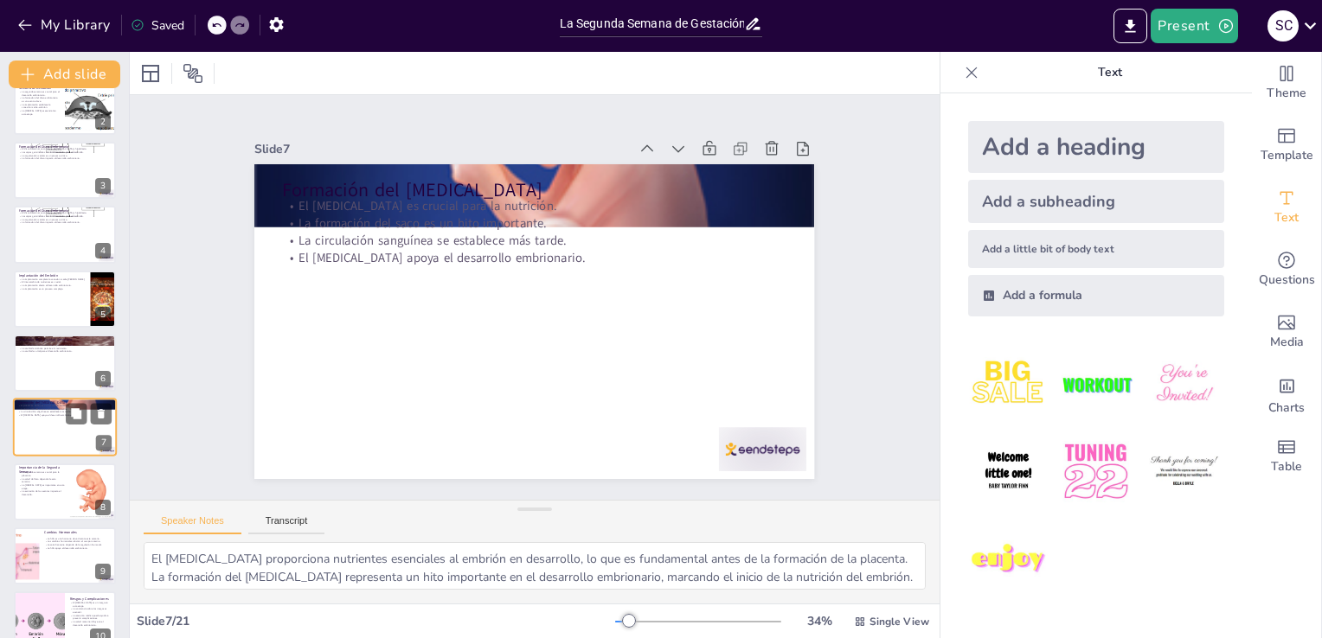
scroll to position [153, 0]
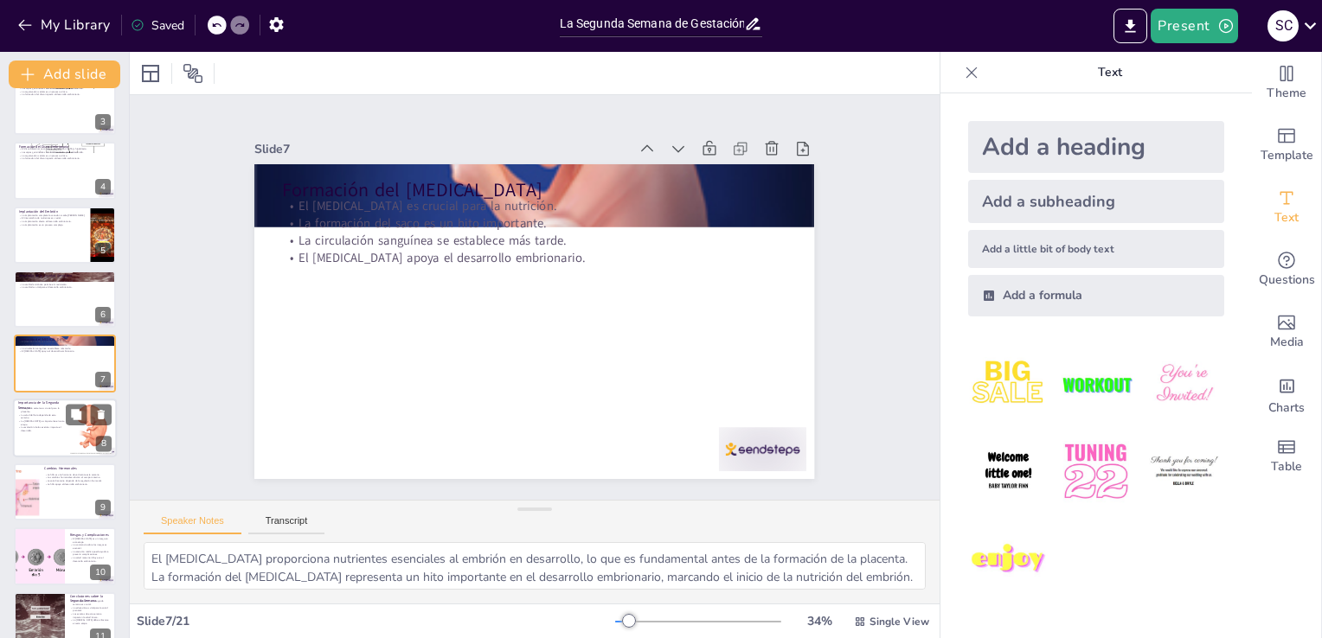
checkbox input "true"
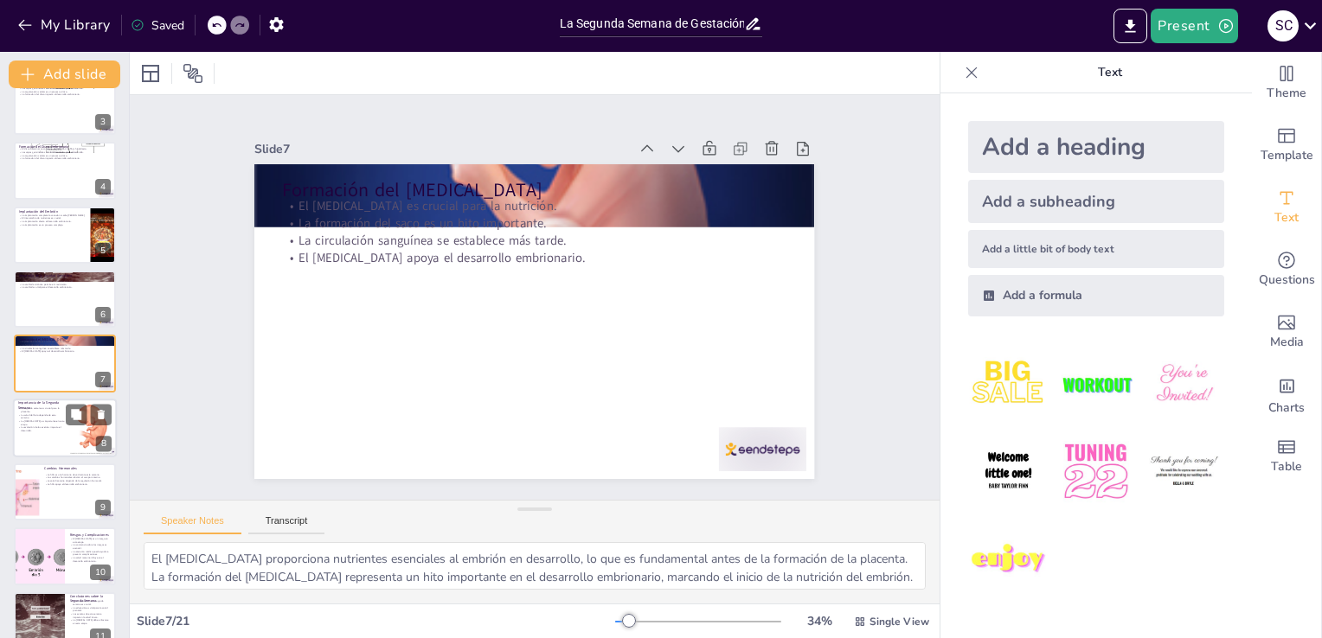
checkbox input "true"
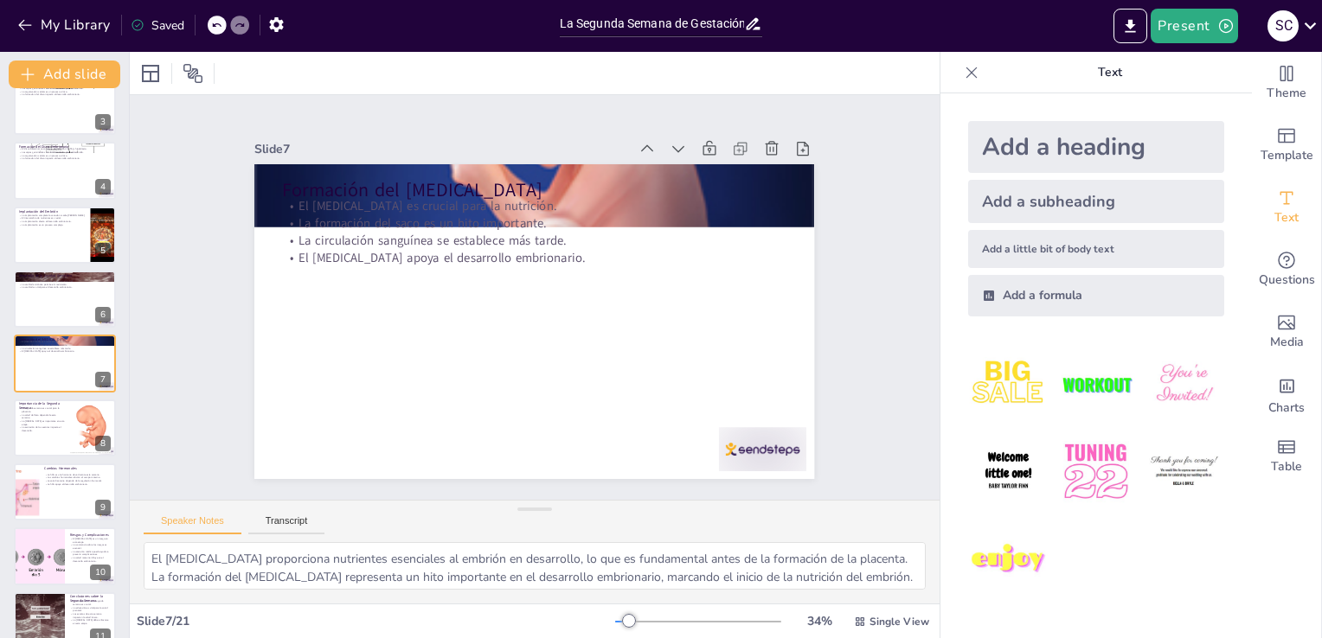
checkbox input "true"
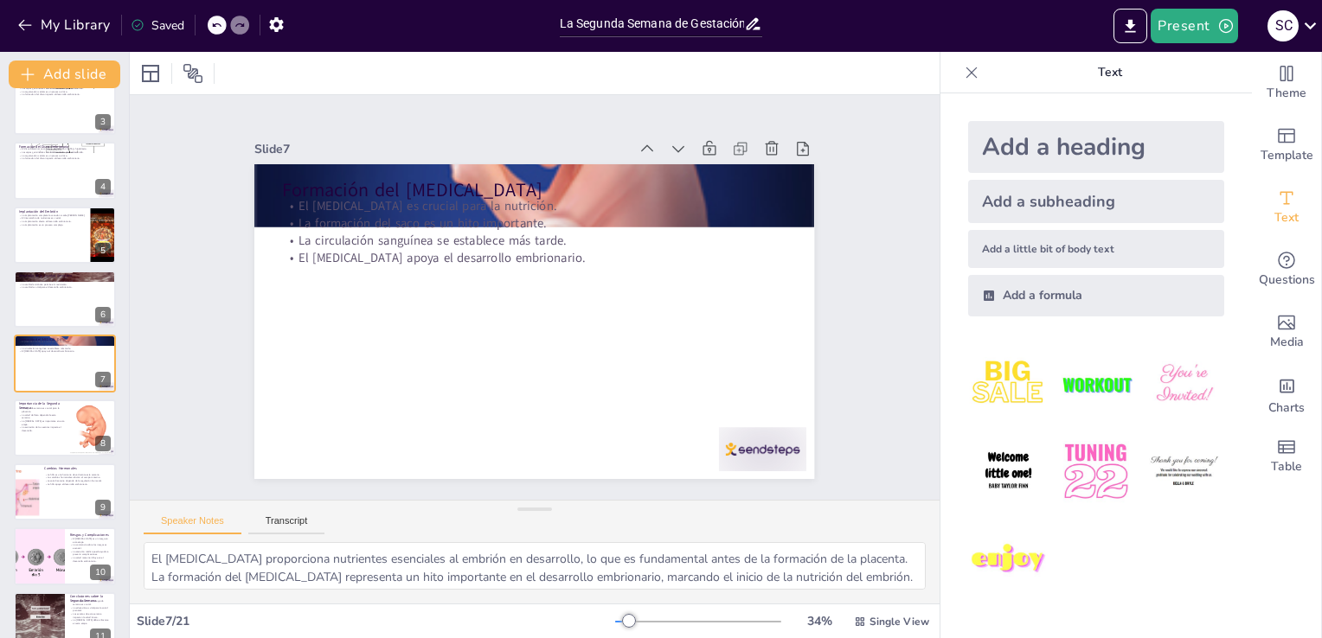
checkbox input "true"
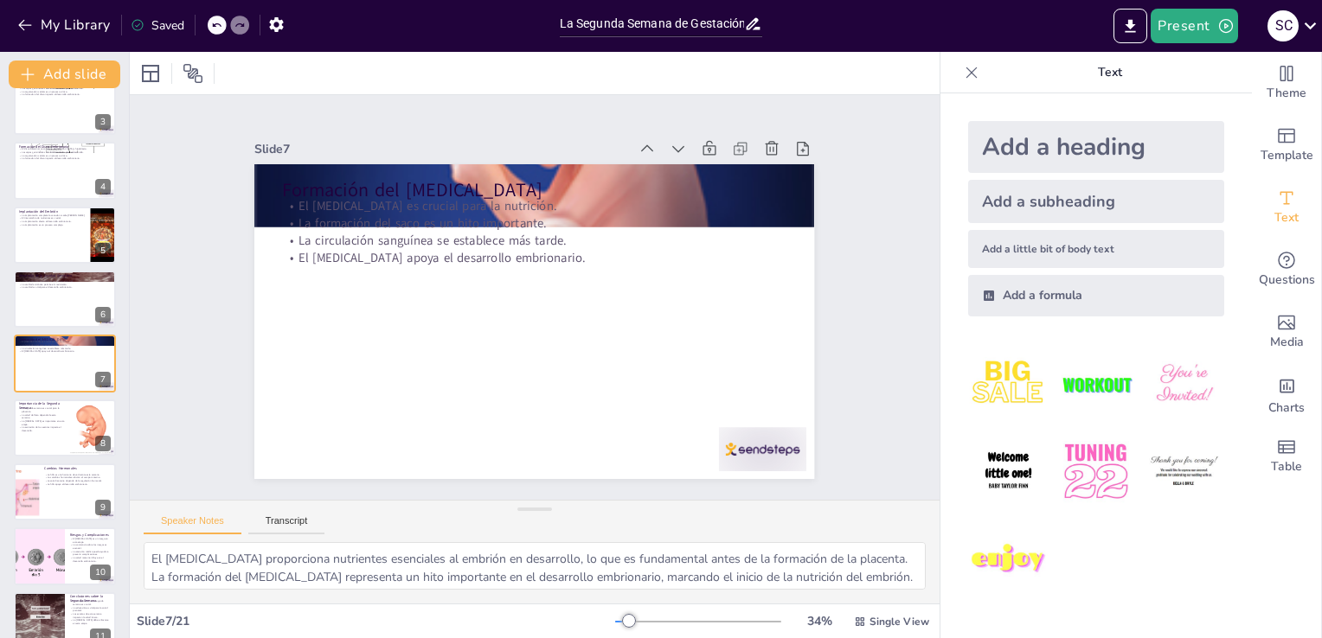
checkbox input "true"
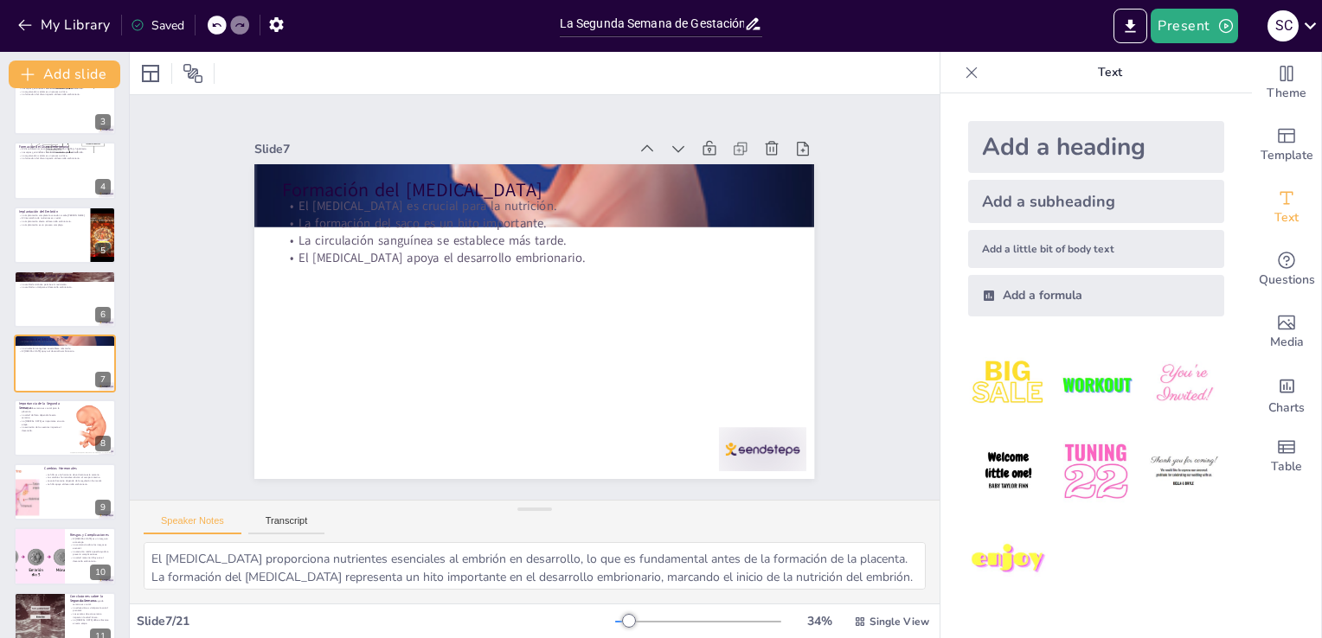
checkbox input "true"
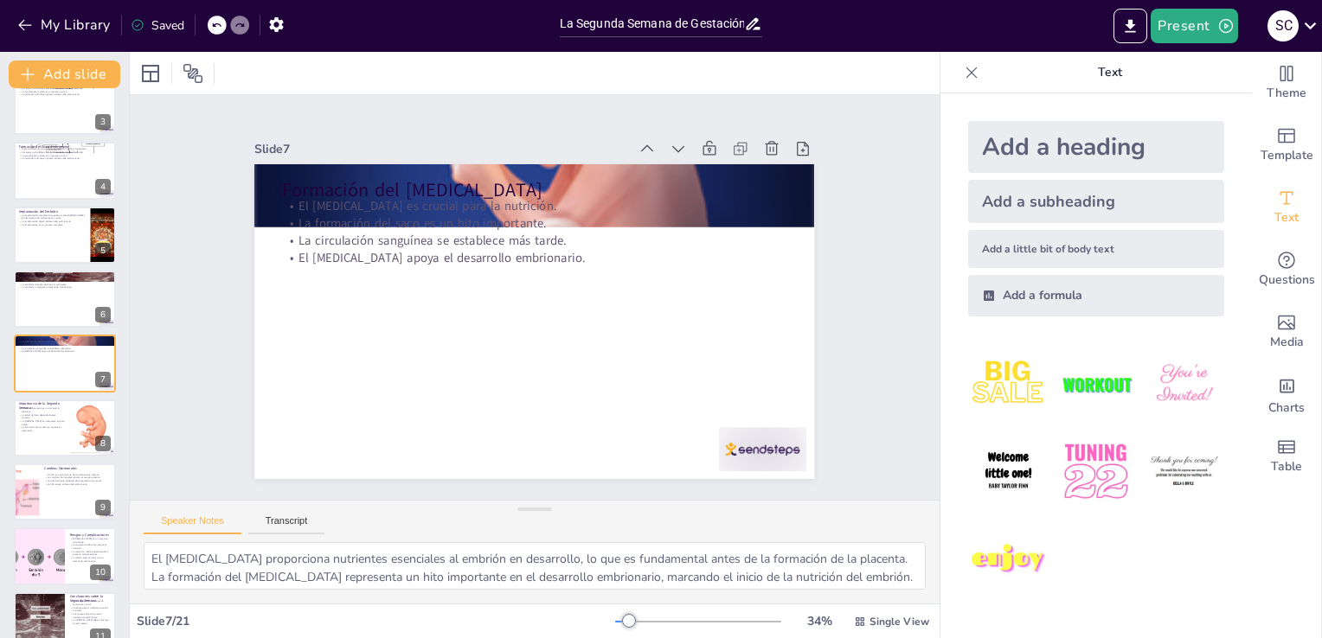
checkbox input "true"
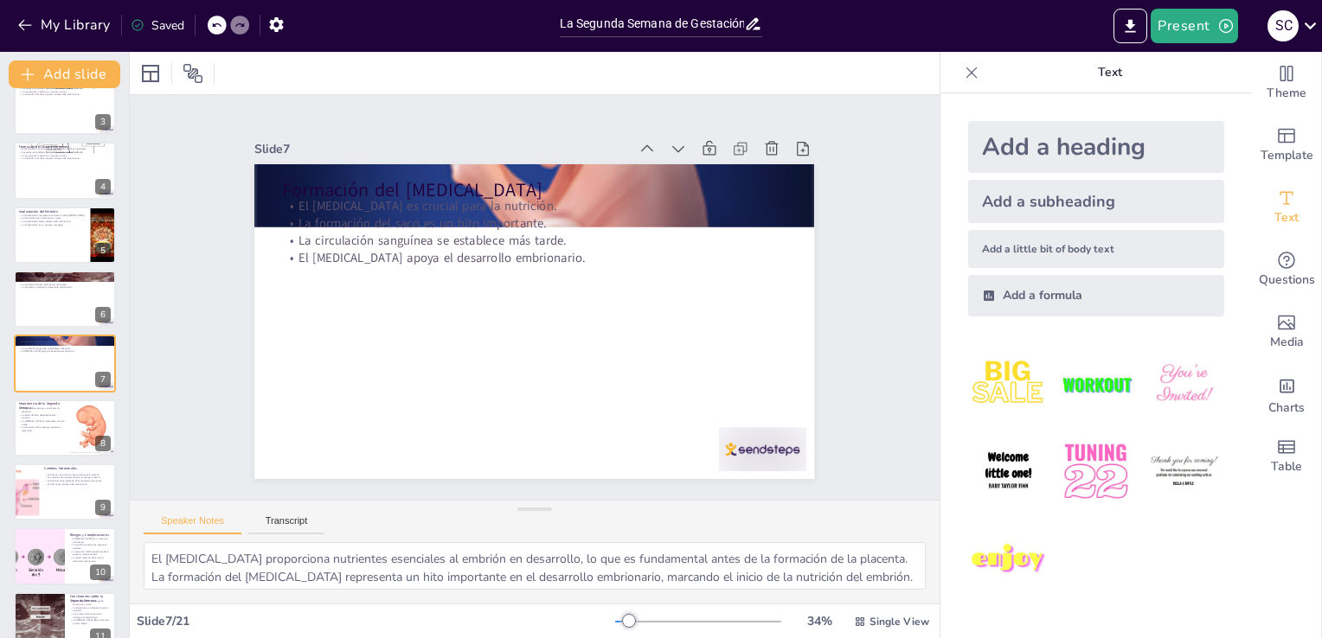
checkbox input "true"
